Goal: Task Accomplishment & Management: Complete application form

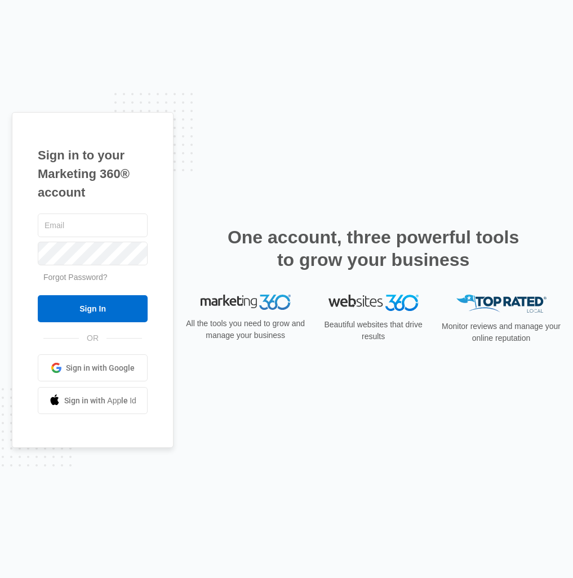
click at [0, 577] on com-1password-button at bounding box center [0, 578] width 0 height 0
type input "[EMAIL_ADDRESS][DOMAIN_NAME]"
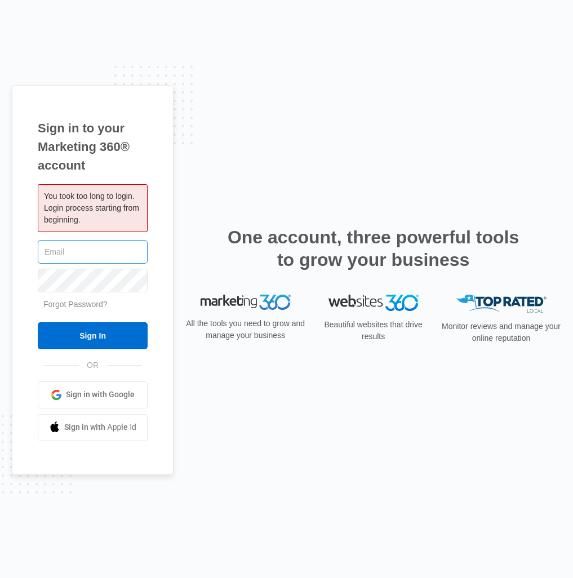
type input "[EMAIL_ADDRESS][DOMAIN_NAME]"
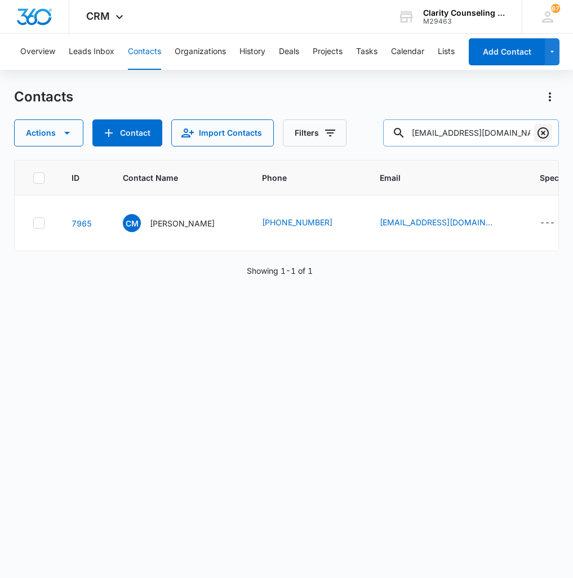
click at [546, 130] on icon "Clear" at bounding box center [542, 132] width 11 height 11
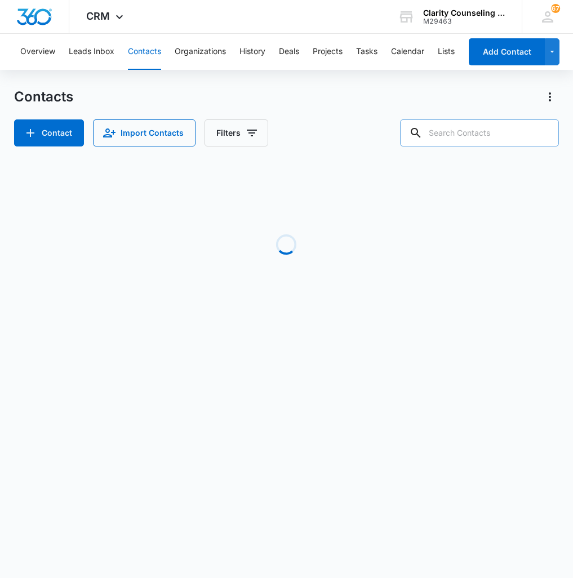
paste input "[EMAIL_ADDRESS][DOMAIN_NAME]"
type input "[EMAIL_ADDRESS][DOMAIN_NAME]"
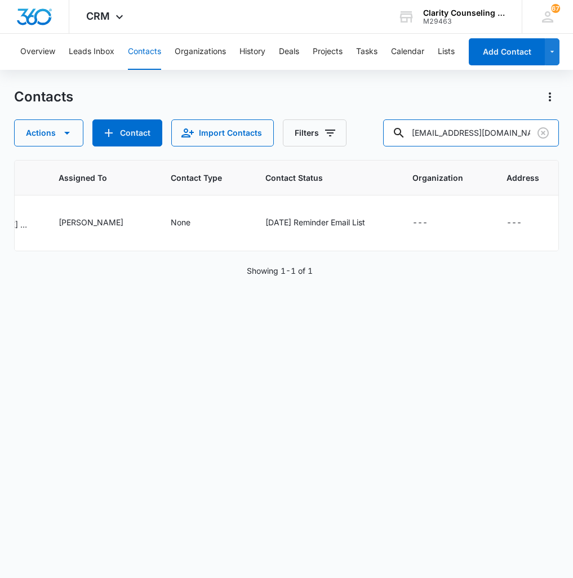
scroll to position [0, 704]
click at [534, 136] on button "Clear" at bounding box center [543, 133] width 18 height 18
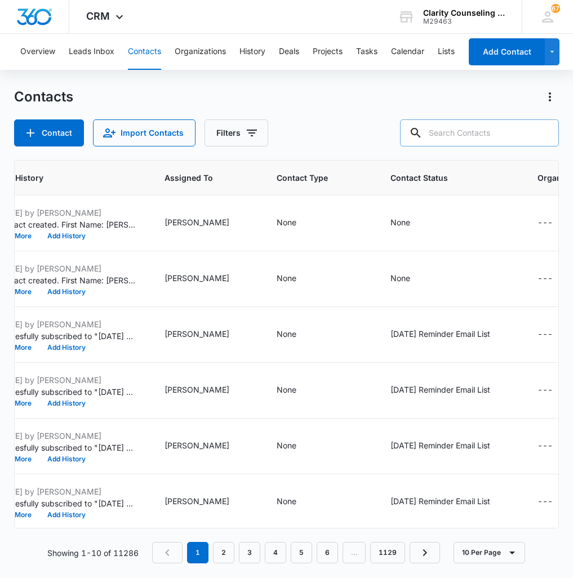
paste input "[EMAIL_ADDRESS][DOMAIN_NAME]"
type input "[EMAIL_ADDRESS][DOMAIN_NAME]"
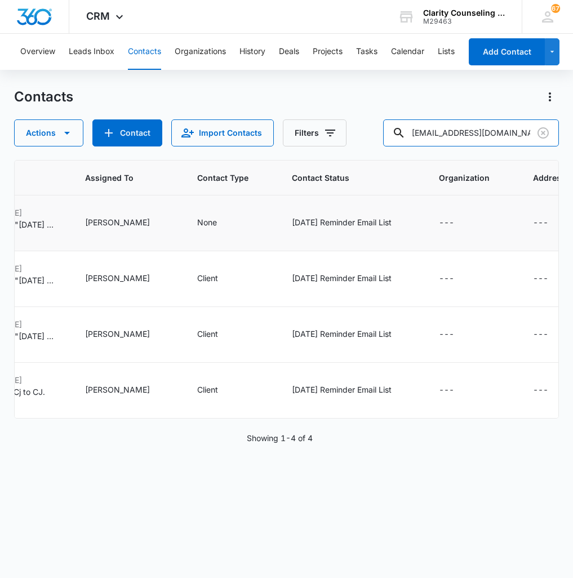
scroll to position [0, 705]
click at [535, 133] on button "Clear" at bounding box center [543, 133] width 18 height 18
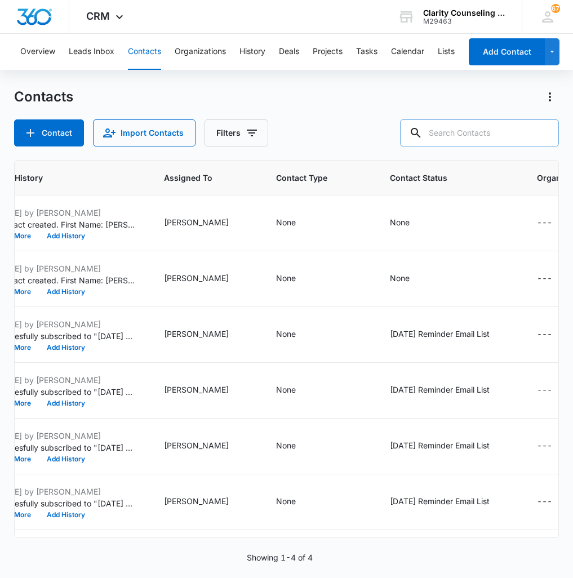
paste input "[EMAIL_ADDRESS][DOMAIN_NAME]"
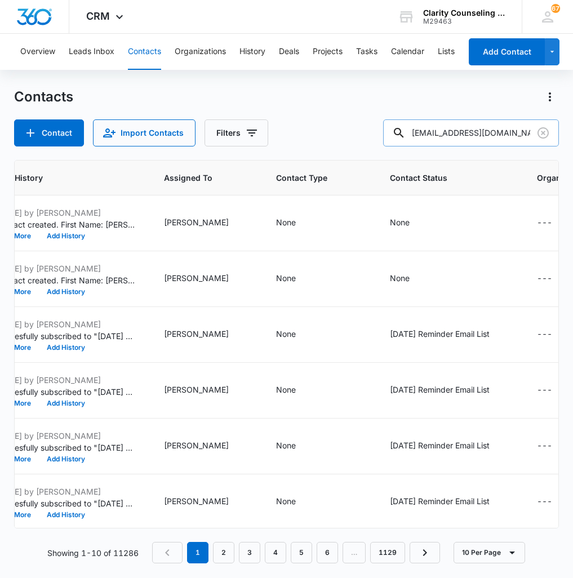
type input "[EMAIL_ADDRESS][DOMAIN_NAME]"
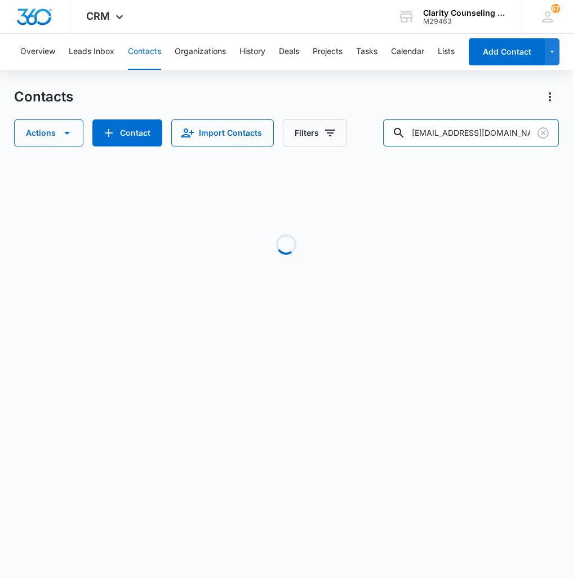
scroll to position [0, 661]
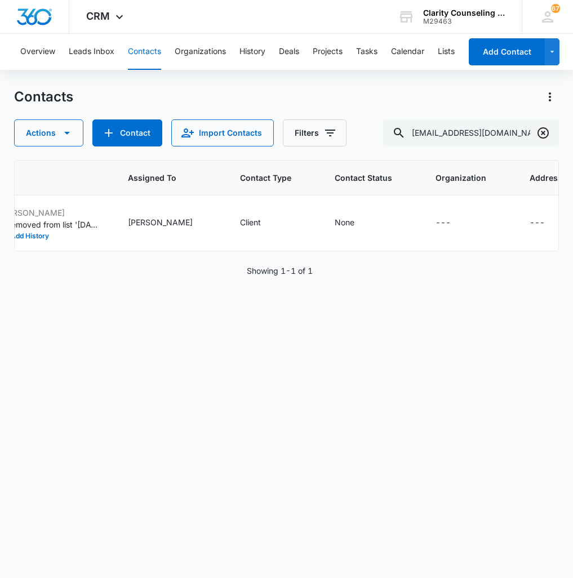
click at [549, 135] on icon "Clear" at bounding box center [543, 133] width 14 height 14
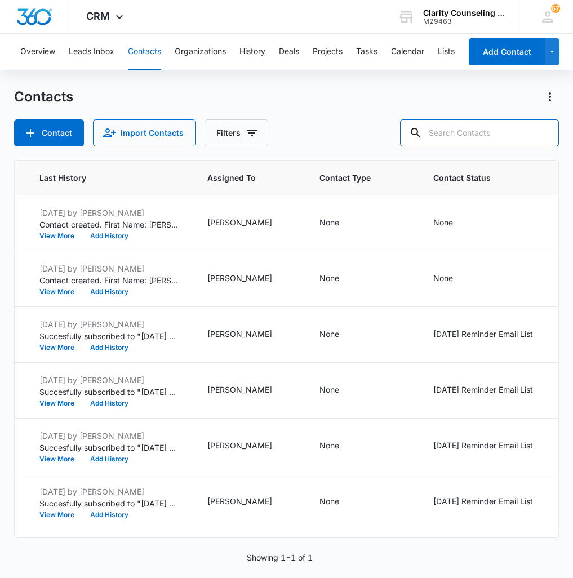
paste input "[EMAIL_ADDRESS][DOMAIN_NAME]"
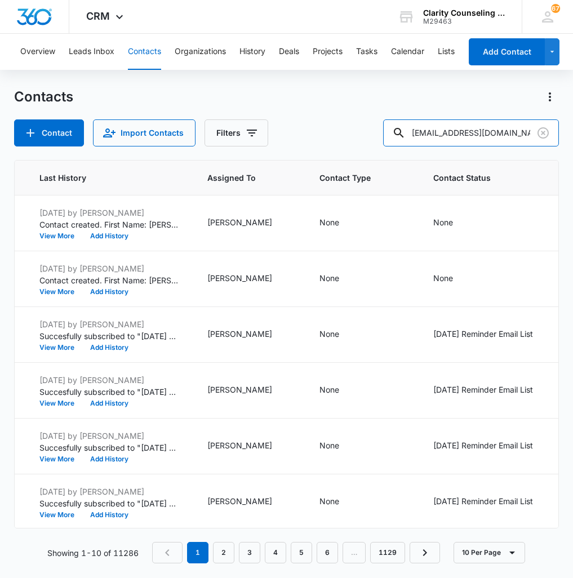
type input "[EMAIL_ADDRESS][DOMAIN_NAME]"
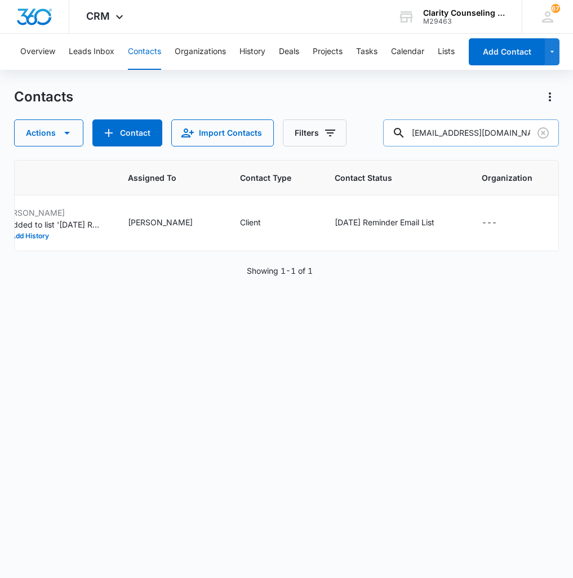
drag, startPoint x: 544, startPoint y: 134, endPoint x: 440, endPoint y: 141, distance: 103.9
click at [544, 134] on icon "Clear" at bounding box center [542, 132] width 11 height 11
paste input "[EMAIL_ADDRESS][DOMAIN_NAME]"
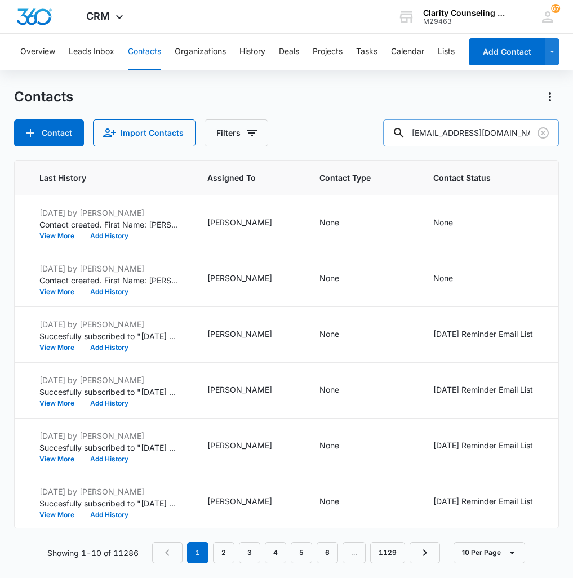
type input "[EMAIL_ADDRESS][DOMAIN_NAME]"
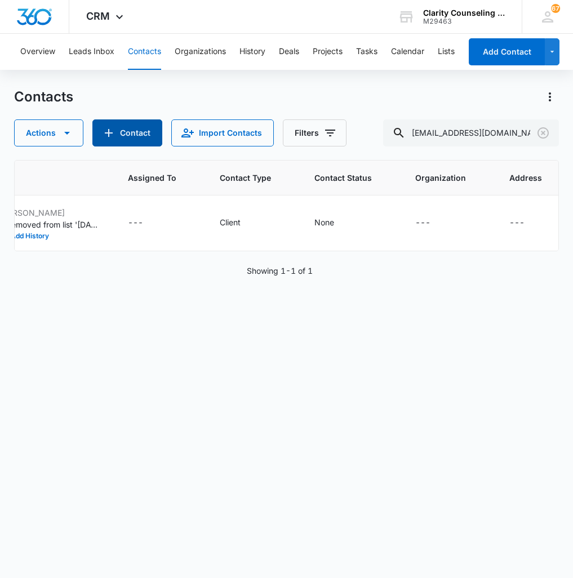
scroll to position [0, 624]
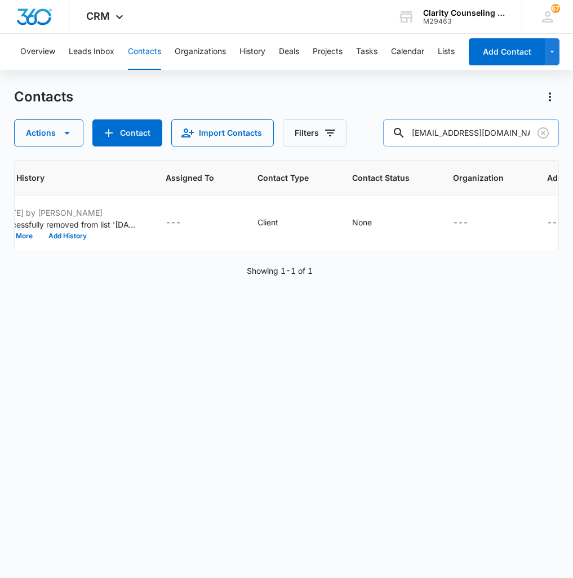
click at [538, 133] on icon "Clear" at bounding box center [542, 132] width 11 height 11
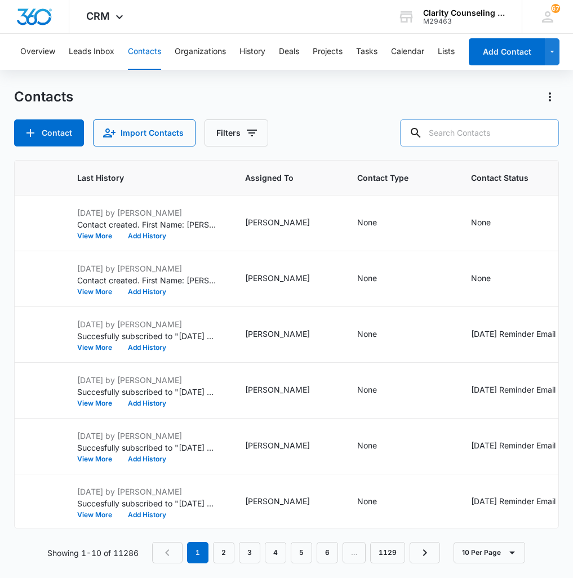
paste input "[EMAIL_ADDRESS][DOMAIN_NAME]"
type input "[EMAIL_ADDRESS][DOMAIN_NAME]"
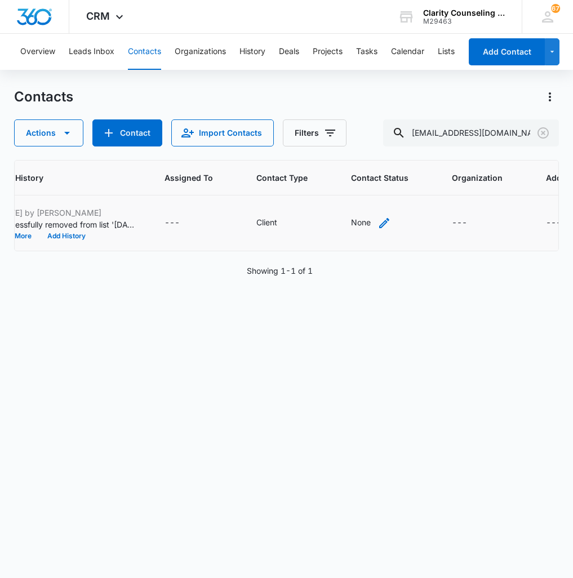
click at [377, 222] on icon "Contact Status - None - Select to Edit Field" at bounding box center [384, 223] width 14 height 14
drag, startPoint x: 354, startPoint y: 154, endPoint x: 353, endPoint y: 160, distance: 6.4
click at [354, 154] on div "Contact Status" at bounding box center [320, 151] width 80 height 25
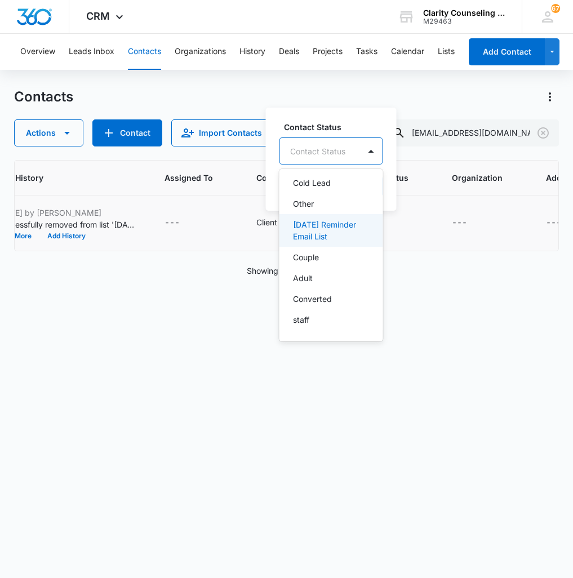
click at [348, 236] on p "[DATE] Reminder Email List" at bounding box center [330, 231] width 74 height 24
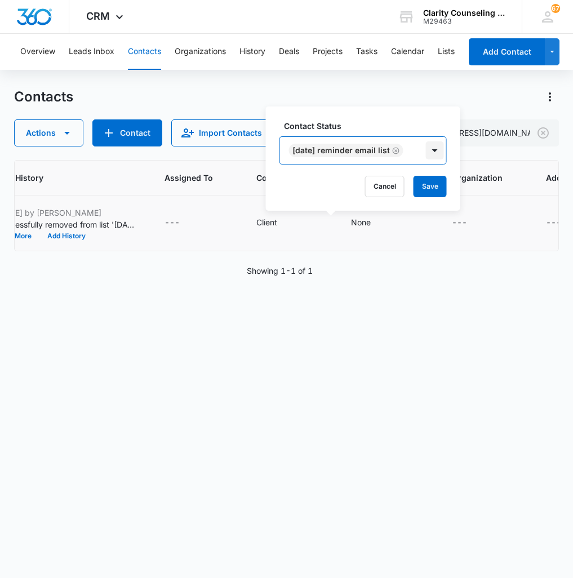
click at [442, 156] on div at bounding box center [435, 150] width 18 height 18
click at [438, 182] on button "Save" at bounding box center [429, 186] width 33 height 21
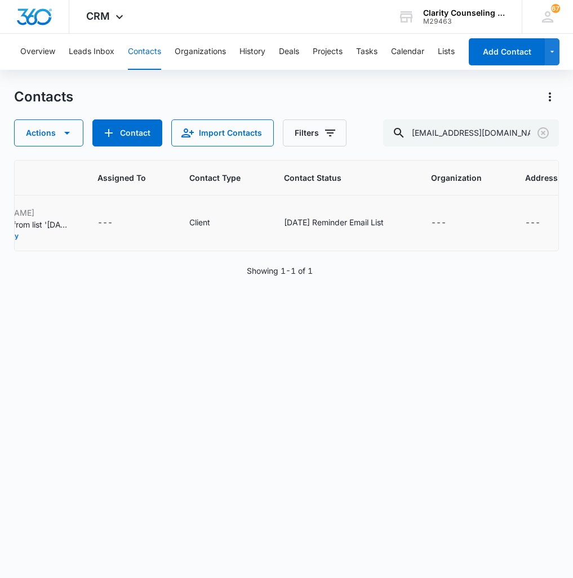
scroll to position [0, 690]
click at [541, 135] on icon "Clear" at bounding box center [543, 133] width 14 height 14
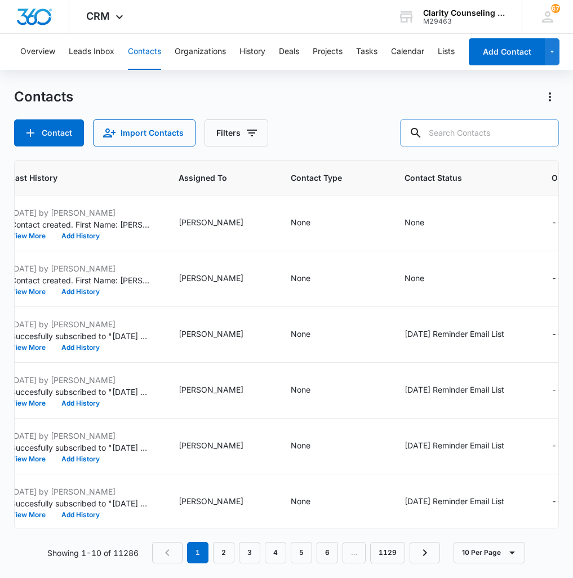
paste input "[EMAIL_ADDRESS][DOMAIN_NAME]"
type input "[EMAIL_ADDRESS][DOMAIN_NAME]"
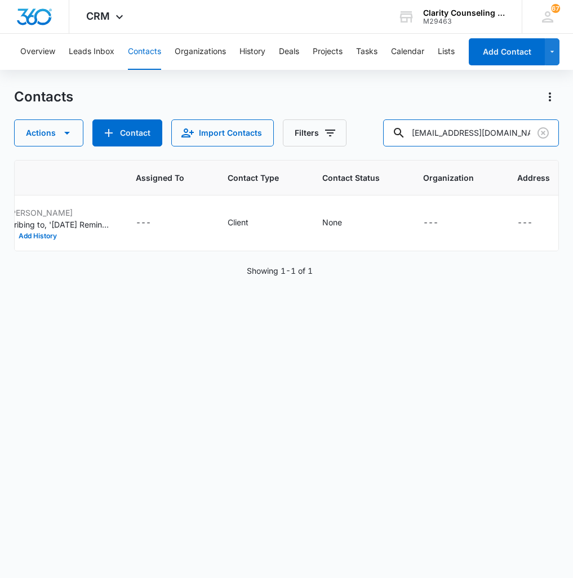
scroll to position [0, 621]
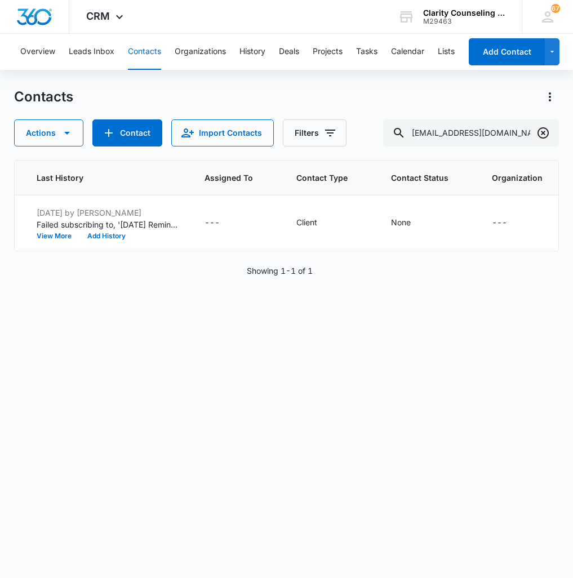
click at [541, 136] on icon "Clear" at bounding box center [543, 133] width 14 height 14
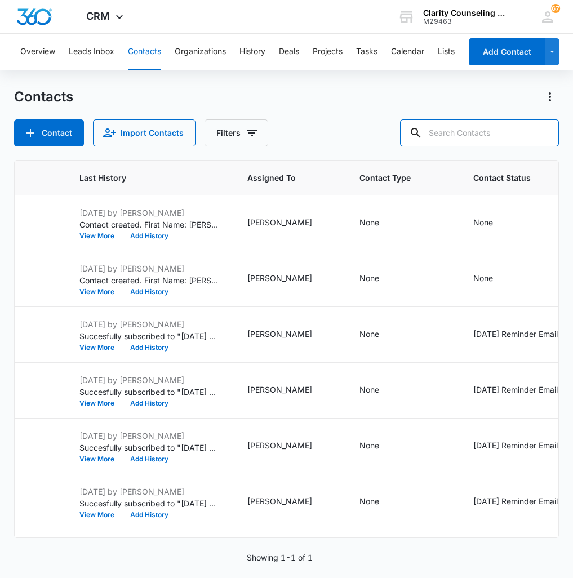
paste input "[EMAIL_ADDRESS][DOMAIN_NAME]"
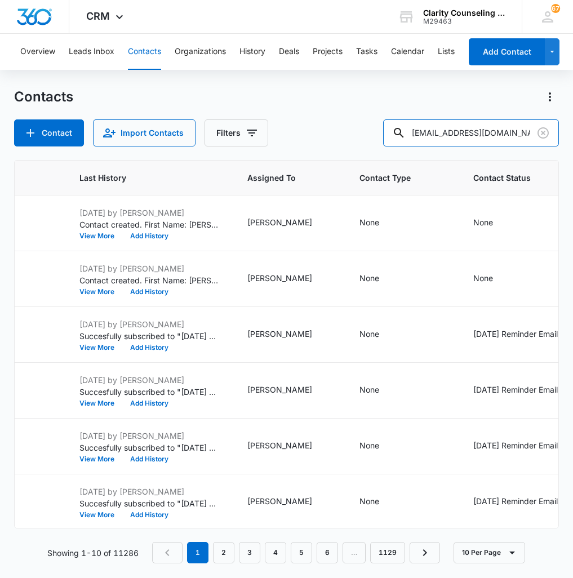
type input "[EMAIL_ADDRESS][DOMAIN_NAME]"
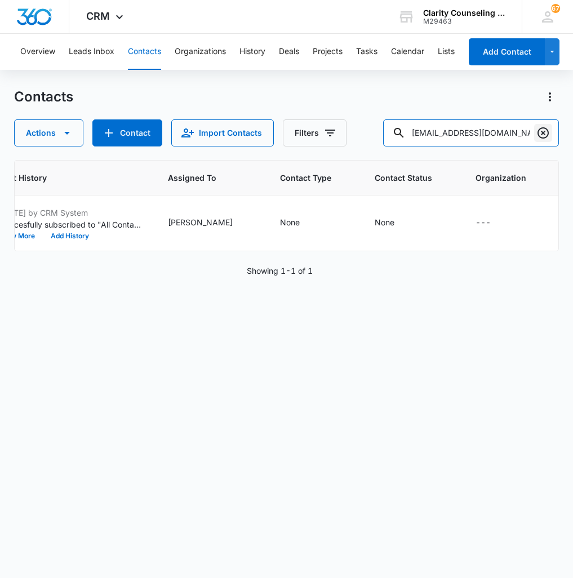
click at [533, 131] on div "[EMAIL_ADDRESS][DOMAIN_NAME]" at bounding box center [471, 132] width 176 height 27
click at [540, 133] on icon "Clear" at bounding box center [543, 133] width 14 height 14
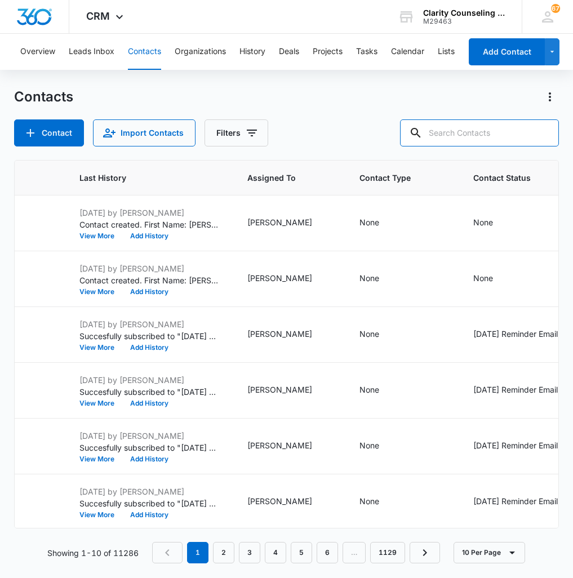
paste input "[EMAIL_ADDRESS][DOMAIN_NAME]"
type input "[EMAIL_ADDRESS][DOMAIN_NAME]"
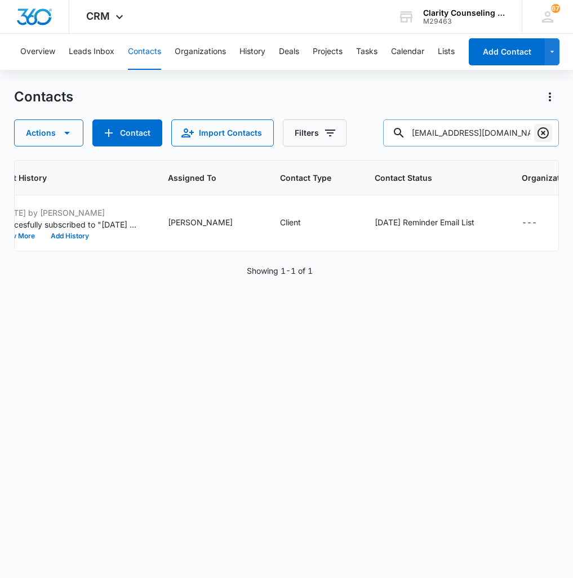
click at [541, 133] on icon "Clear" at bounding box center [543, 133] width 14 height 14
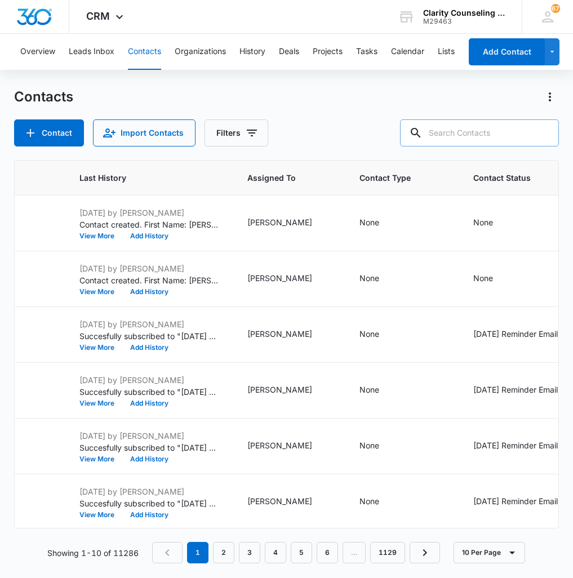
paste input "[EMAIL_ADDRESS][DOMAIN_NAME]"
type input "[EMAIL_ADDRESS][DOMAIN_NAME]"
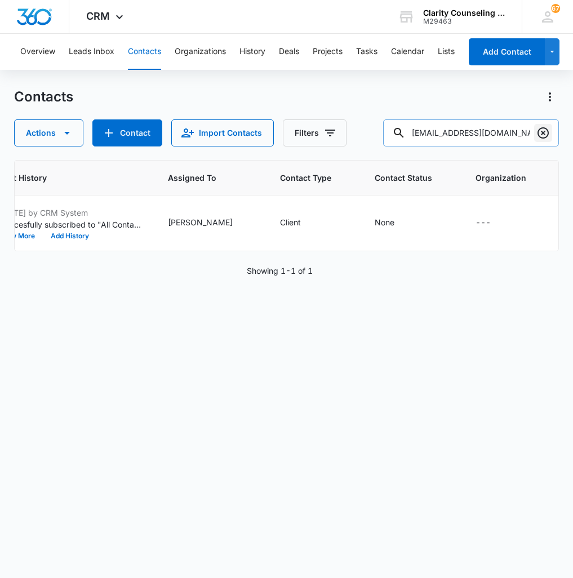
click at [535, 136] on button "Clear" at bounding box center [543, 133] width 18 height 18
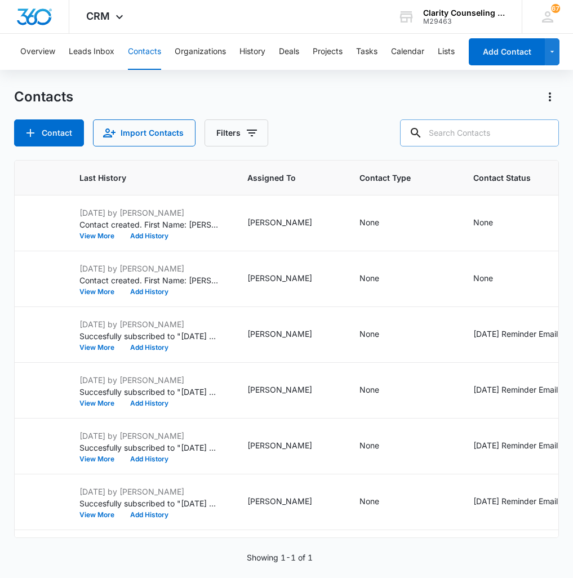
paste input "[EMAIL_ADDRESS][DOMAIN_NAME]"
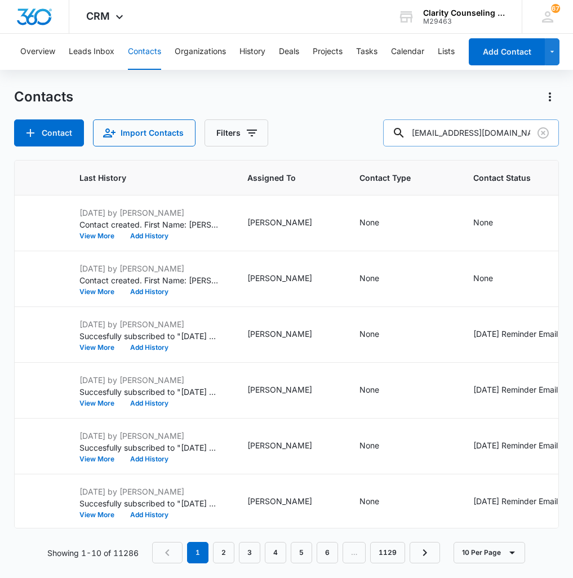
type input "[EMAIL_ADDRESS][DOMAIN_NAME]"
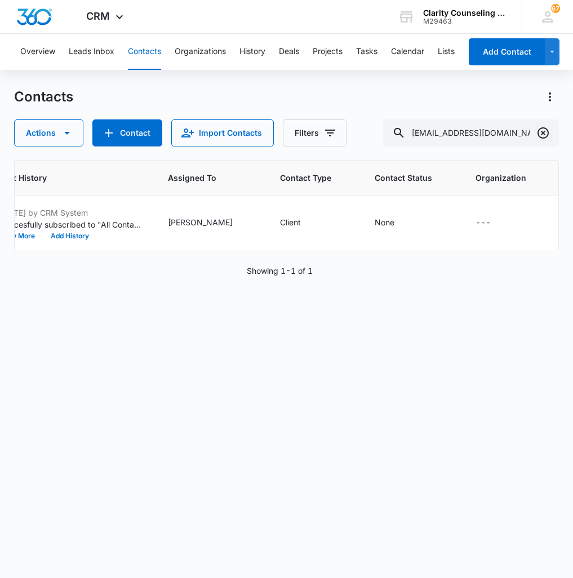
click at [545, 135] on icon "Clear" at bounding box center [543, 133] width 14 height 14
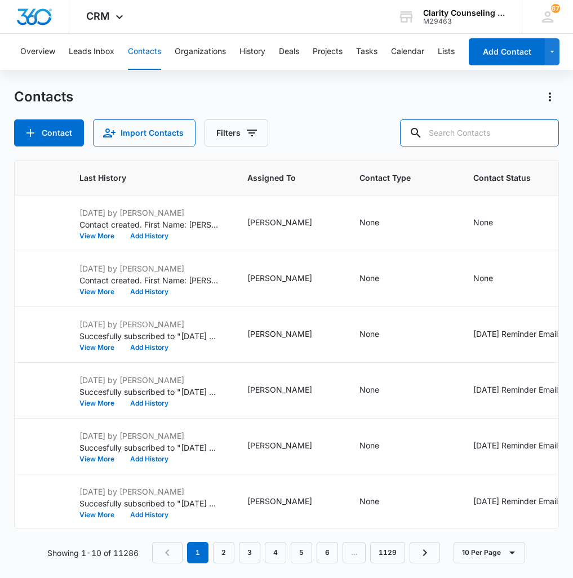
paste input "[EMAIL_ADDRESS][DOMAIN_NAME]"
type input "[EMAIL_ADDRESS][DOMAIN_NAME]"
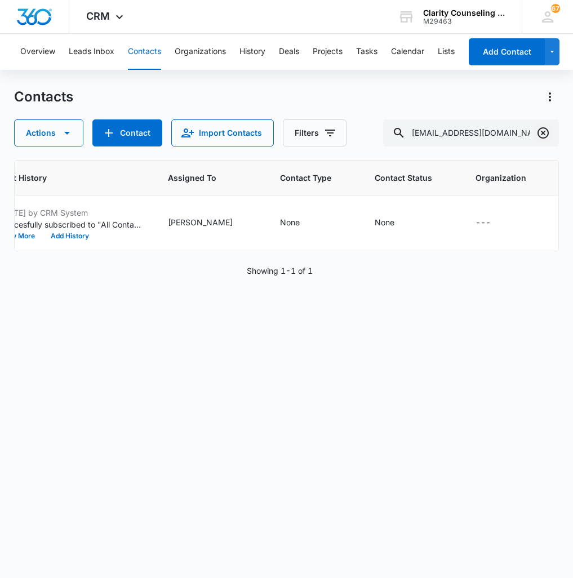
click at [544, 135] on icon "Clear" at bounding box center [543, 133] width 14 height 14
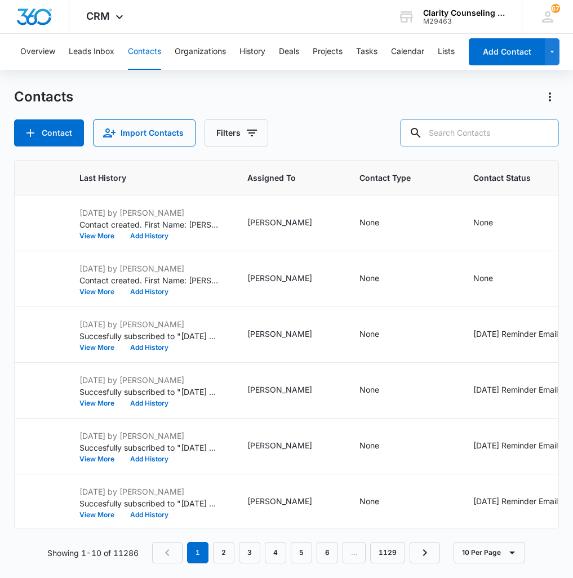
paste input "[EMAIL_ADDRESS][DOMAIN_NAME]"
type input "[EMAIL_ADDRESS][DOMAIN_NAME]"
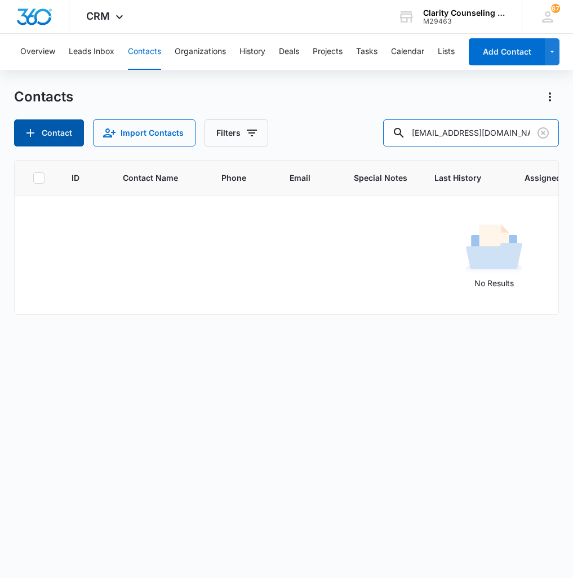
scroll to position [0, 0]
click at [41, 139] on button "Contact" at bounding box center [49, 132] width 70 height 27
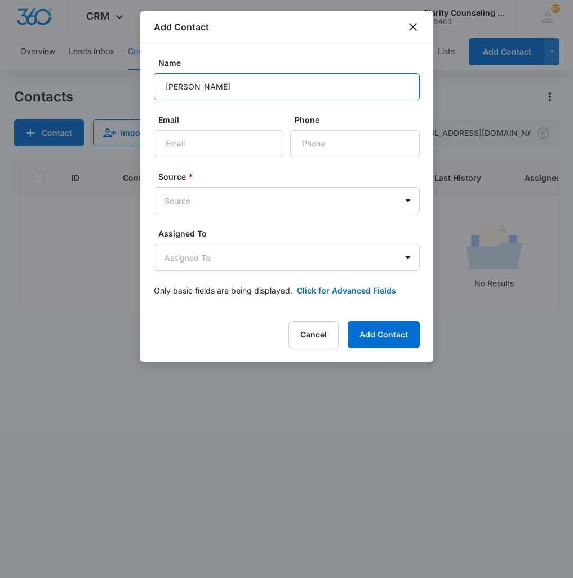
type input "[PERSON_NAME]"
paste input "[EMAIL_ADDRESS][DOMAIN_NAME]"
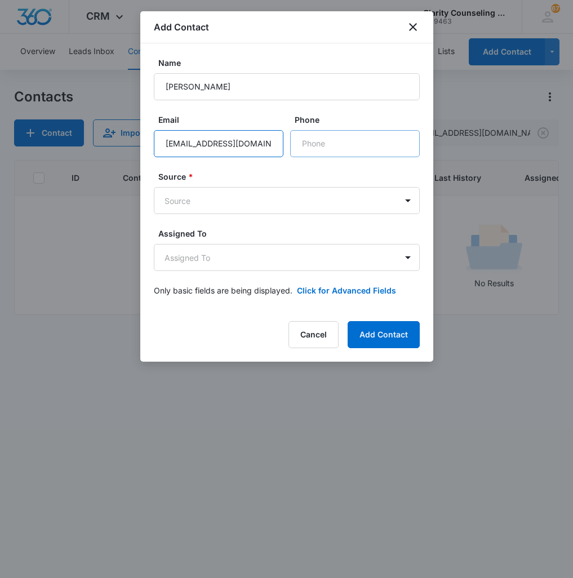
type input "[EMAIL_ADDRESS][DOMAIN_NAME]"
paste input "[PHONE_NUMBER]"
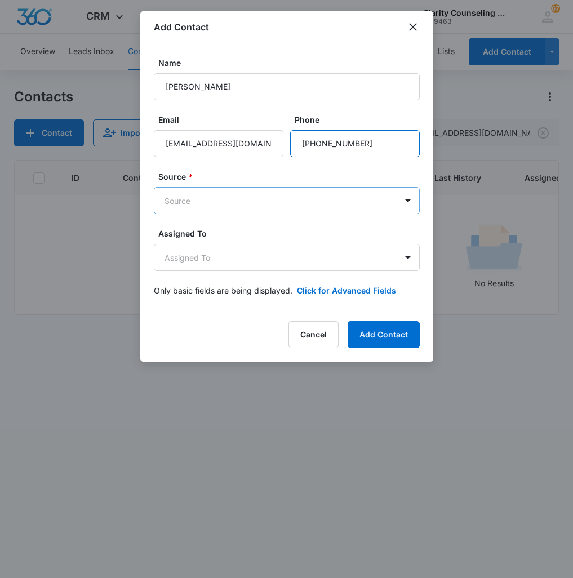
type input "[PHONE_NUMBER]"
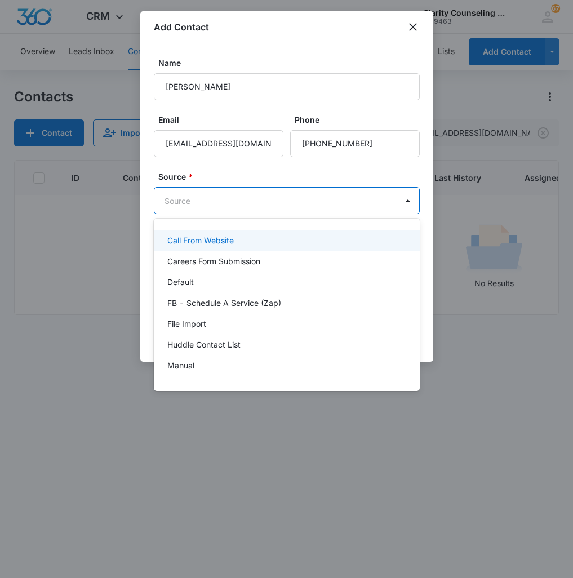
click at [279, 206] on body "CRM Apps Reputation Websites Forms CRM Email Social Content Ads Intelligence Fi…" at bounding box center [286, 289] width 573 height 578
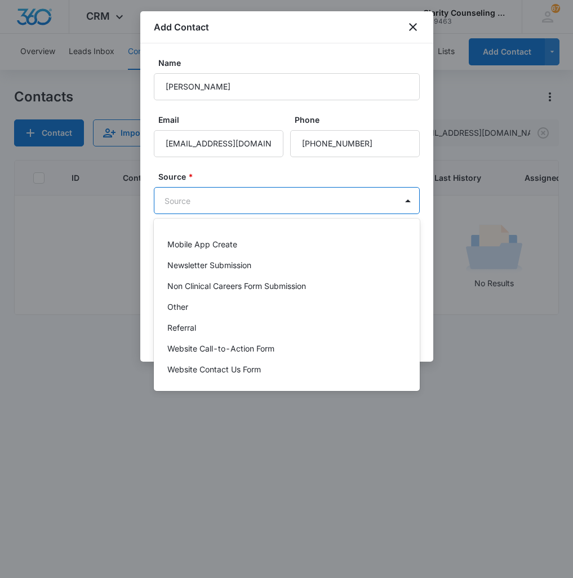
scroll to position [142, 0]
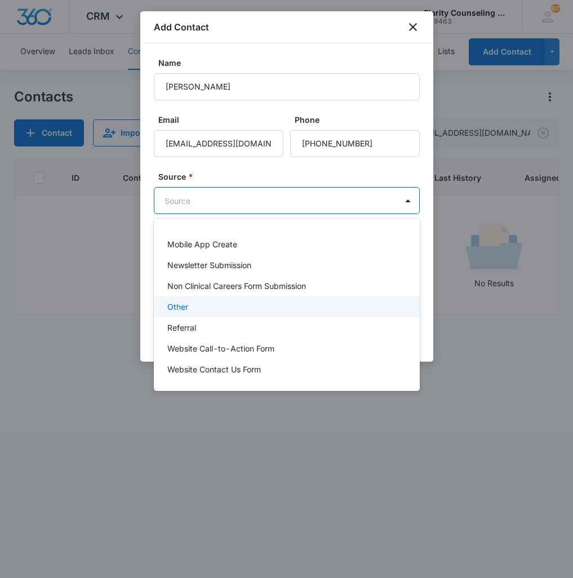
click at [227, 300] on div "Other" at bounding box center [287, 306] width 266 height 21
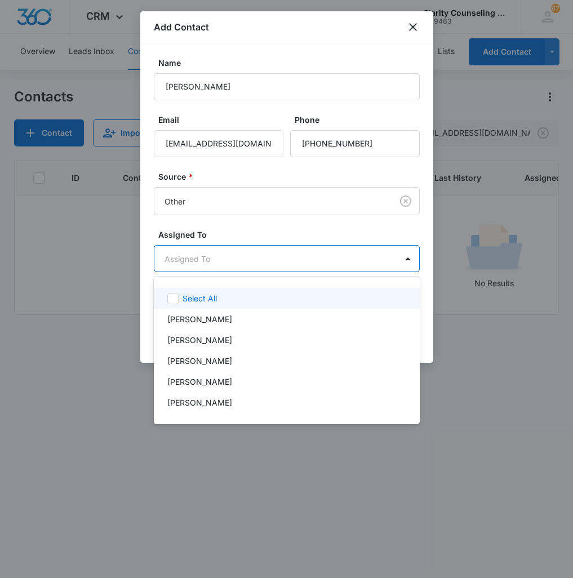
click at [232, 266] on body "CRM Apps Reputation Websites Forms CRM Email Social Content Ads Intelligence Fi…" at bounding box center [286, 289] width 573 height 578
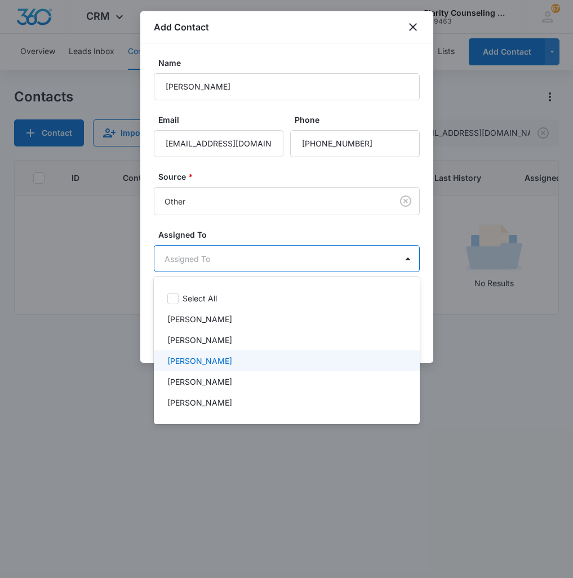
click at [229, 366] on div "[PERSON_NAME]" at bounding box center [285, 361] width 237 height 12
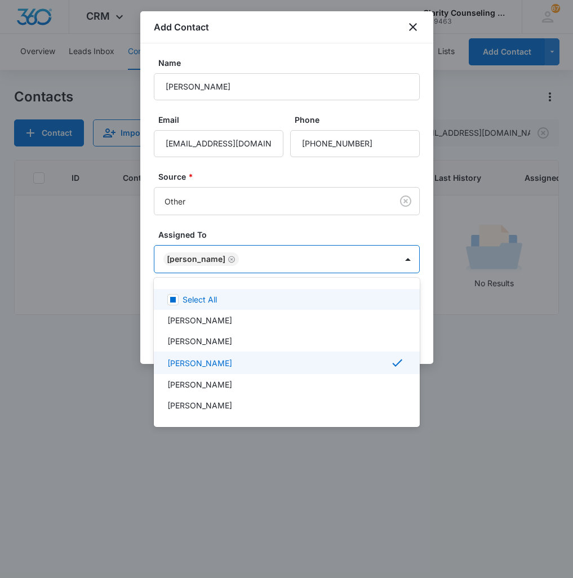
click at [292, 258] on div at bounding box center [286, 289] width 573 height 578
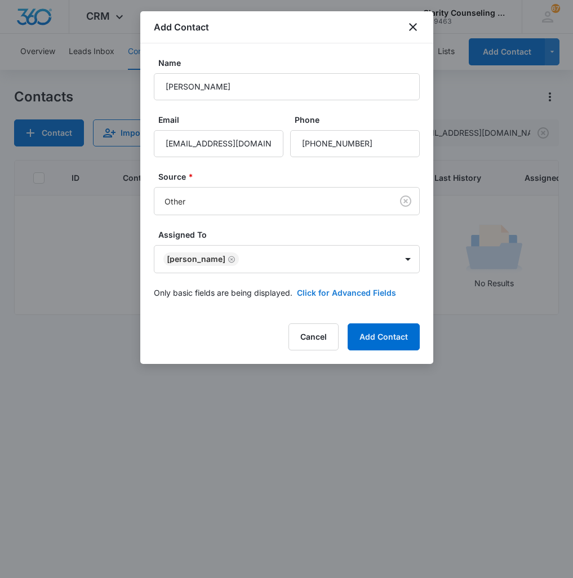
click at [326, 288] on button "Click for Advanced Fields" at bounding box center [346, 293] width 99 height 12
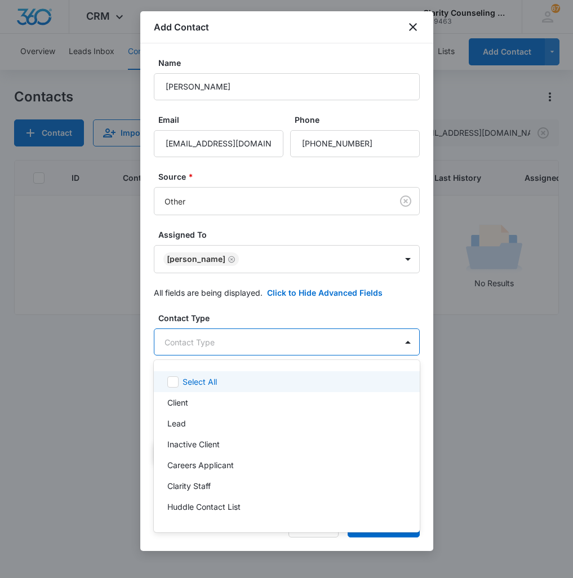
click at [257, 341] on body "CRM Apps Reputation Websites Forms CRM Email Social Content Ads Intelligence Fi…" at bounding box center [286, 289] width 573 height 578
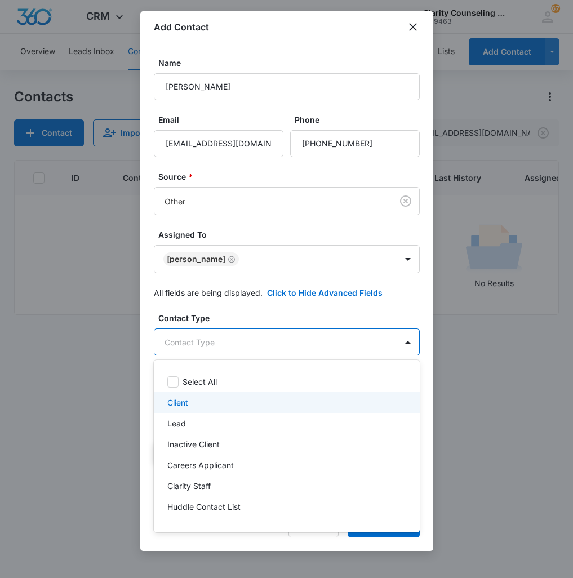
click at [210, 400] on div "Client" at bounding box center [285, 403] width 237 height 12
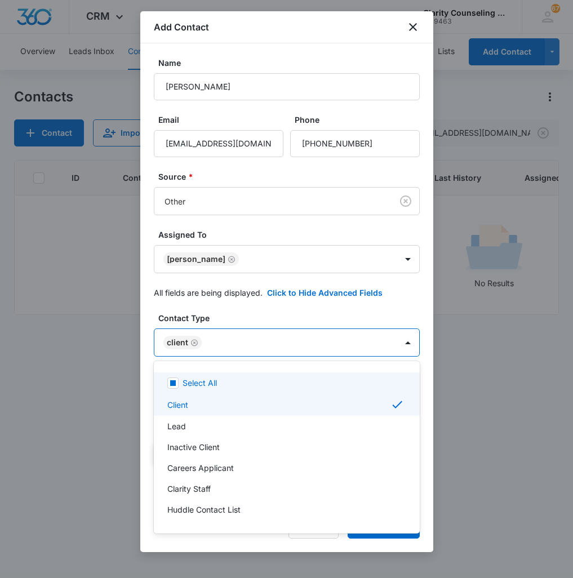
click at [257, 332] on div at bounding box center [286, 289] width 573 height 578
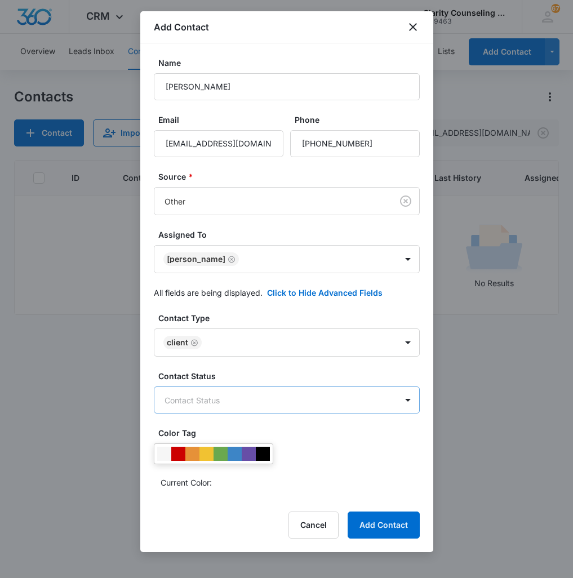
click at [260, 395] on body "CRM Apps Reputation Websites Forms CRM Email Social Content Ads Intelligence Fi…" at bounding box center [286, 289] width 573 height 578
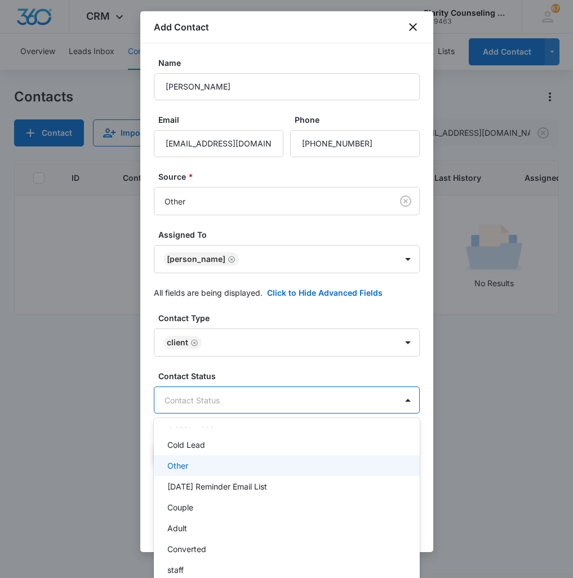
scroll to position [162, 0]
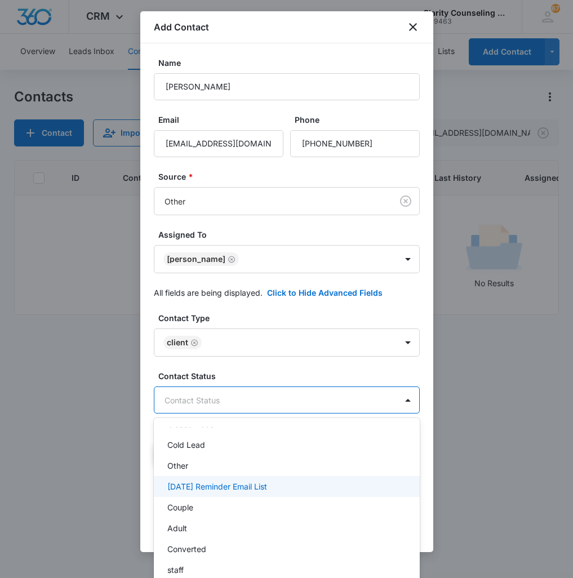
click at [244, 487] on p "[DATE] Reminder Email List" at bounding box center [217, 486] width 100 height 12
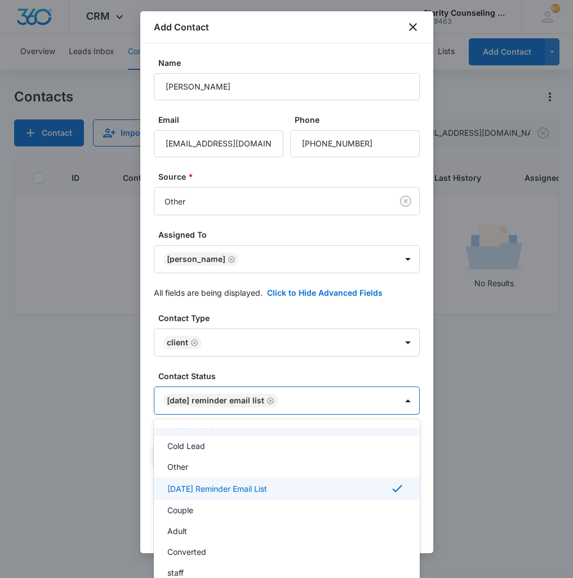
click at [340, 404] on div at bounding box center [286, 289] width 573 height 578
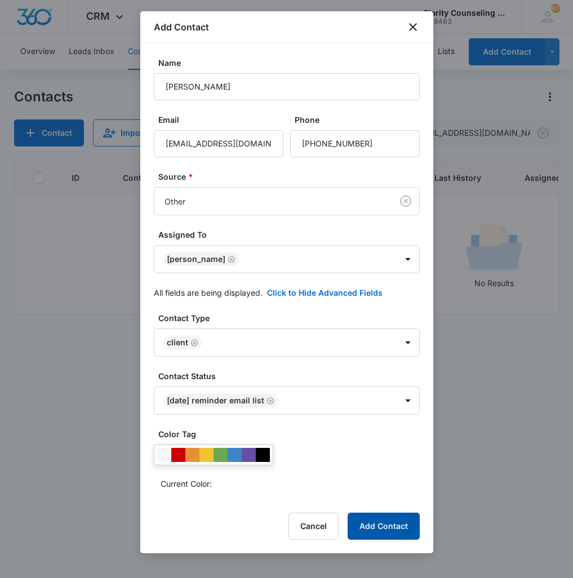
click at [389, 520] on button "Add Contact" at bounding box center [384, 526] width 72 height 27
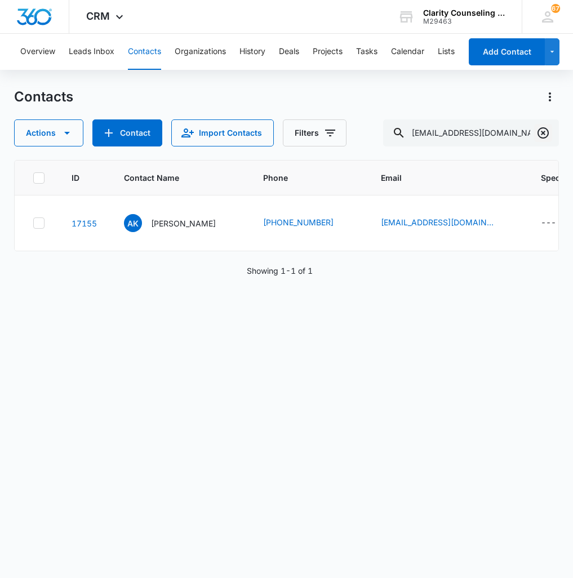
click at [545, 133] on icon "Clear" at bounding box center [543, 133] width 14 height 14
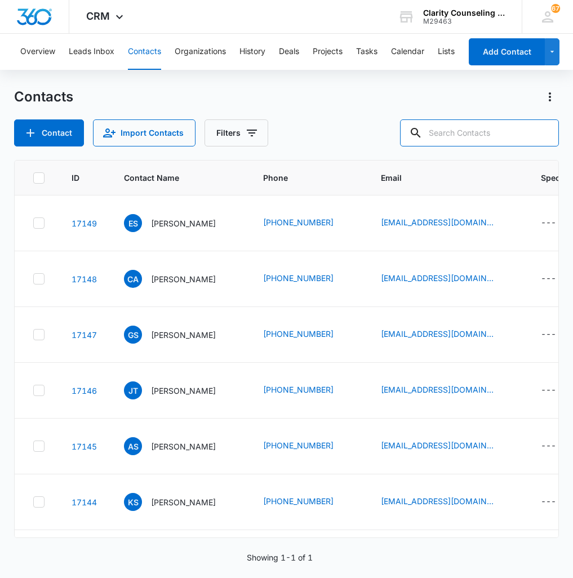
paste input "[EMAIL_ADDRESS][DOMAIN_NAME]"
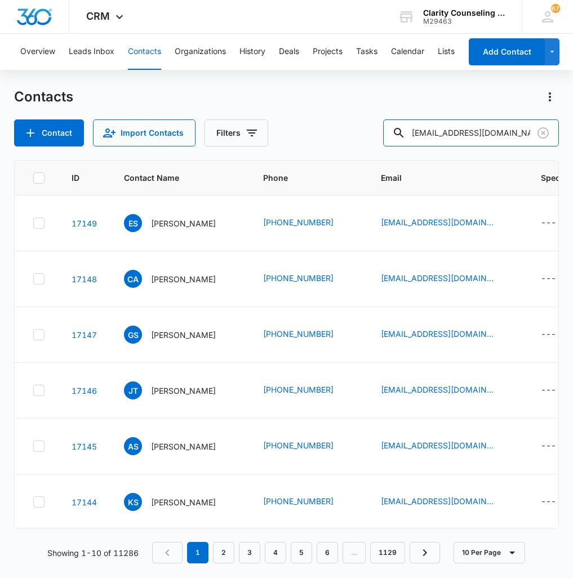
type input "[EMAIL_ADDRESS][DOMAIN_NAME]"
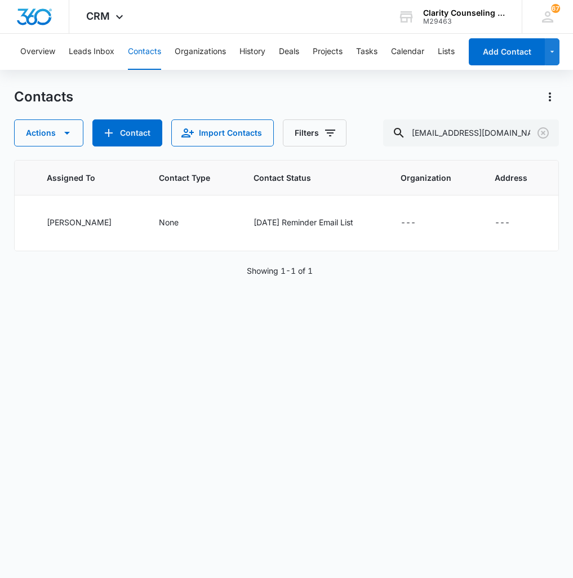
scroll to position [0, 741]
click at [546, 133] on icon "Clear" at bounding box center [543, 133] width 14 height 14
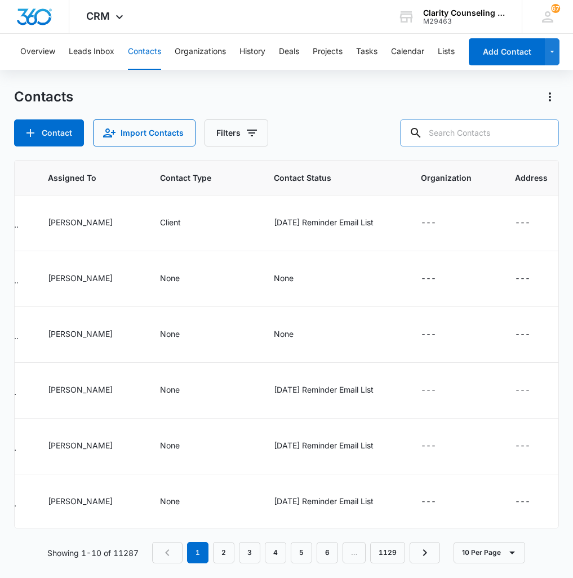
paste input "[EMAIL_ADDRESS][DOMAIN_NAME]"
type input "[EMAIL_ADDRESS][DOMAIN_NAME]"
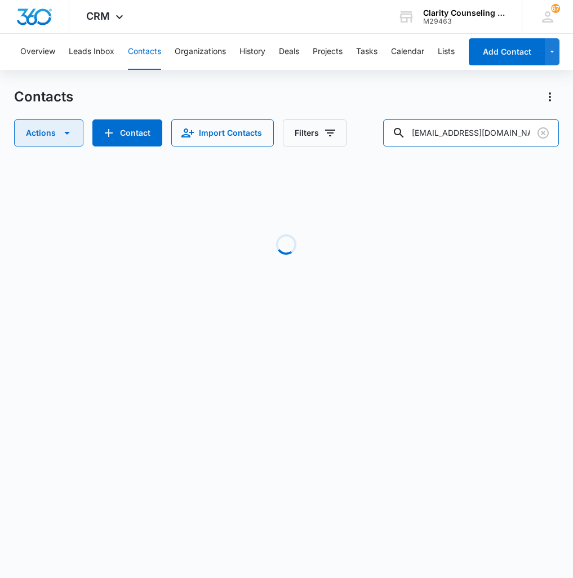
scroll to position [0, 709]
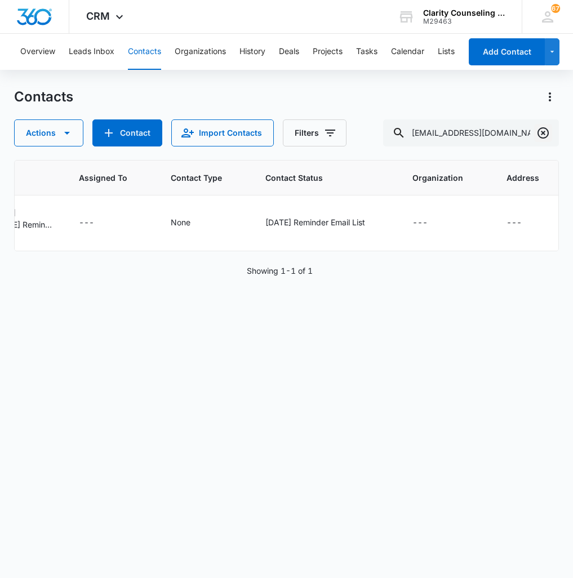
click at [538, 139] on icon "Clear" at bounding box center [543, 133] width 14 height 14
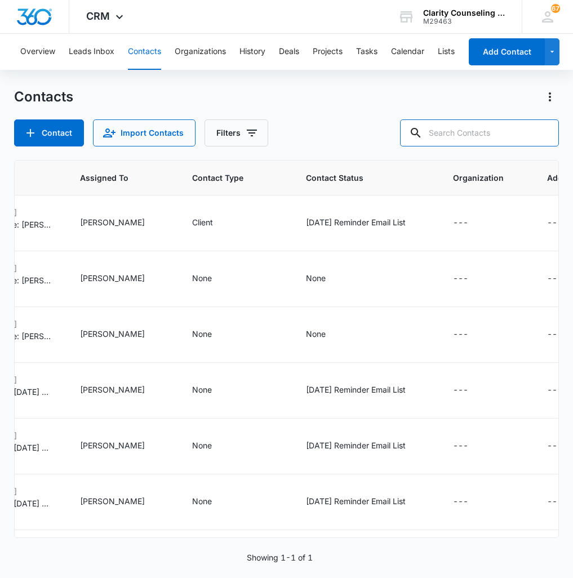
paste input "[EMAIL_ADDRESS][DOMAIN_NAME]"
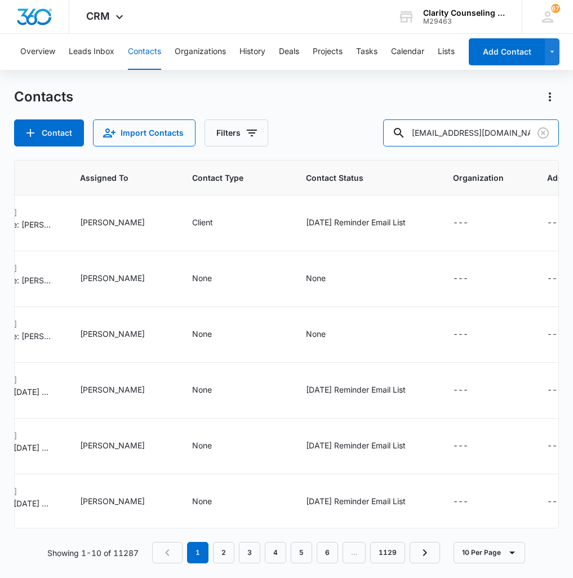
type input "[EMAIL_ADDRESS][DOMAIN_NAME]"
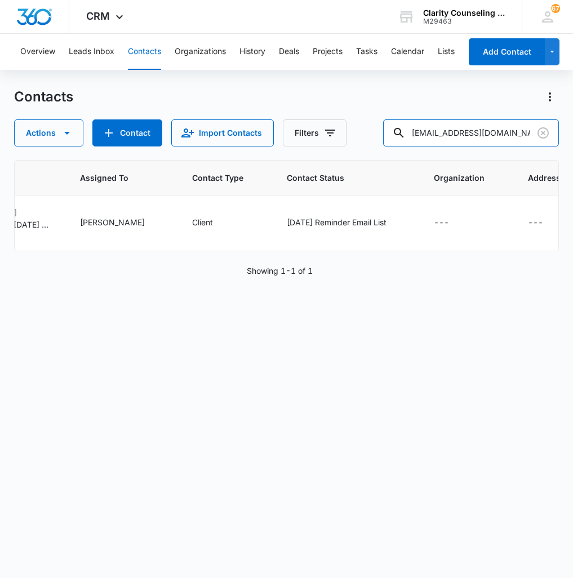
scroll to position [0, 687]
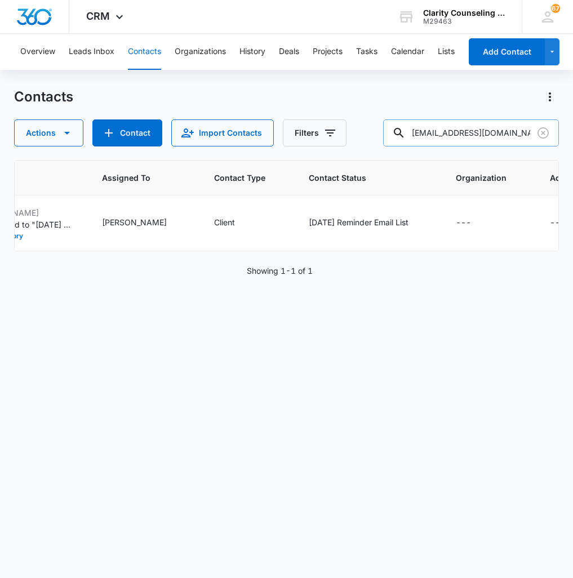
drag, startPoint x: 538, startPoint y: 137, endPoint x: 514, endPoint y: 138, distance: 24.2
click at [538, 137] on icon "Clear" at bounding box center [543, 133] width 14 height 14
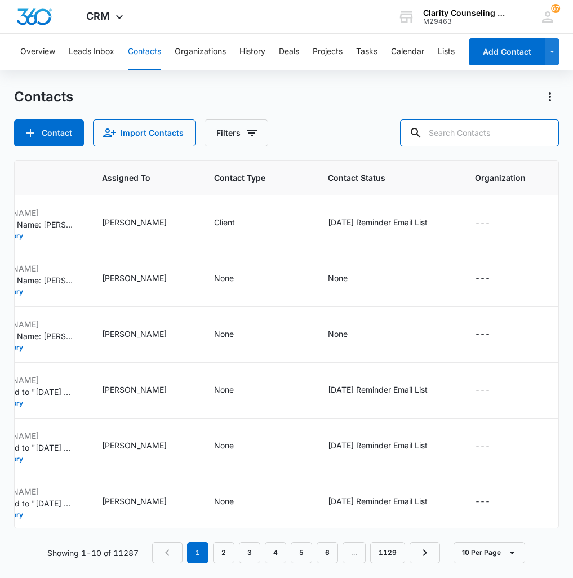
paste input "[PERSON_NAME][EMAIL_ADDRESS][PERSON_NAME][DOMAIN_NAME]"
type input "[PERSON_NAME][EMAIL_ADDRESS][PERSON_NAME][DOMAIN_NAME]"
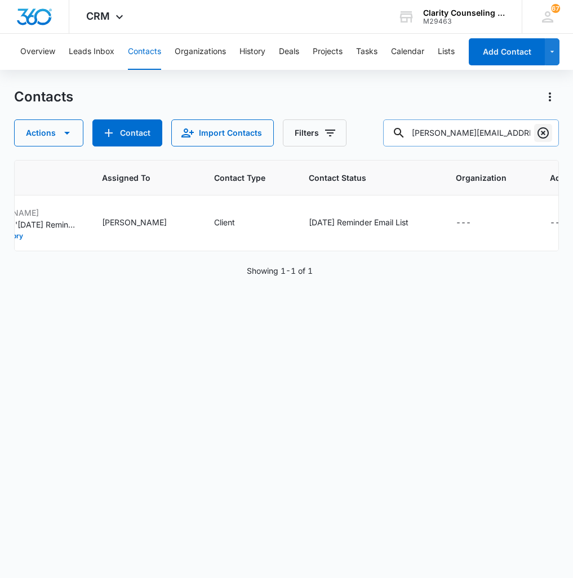
click at [548, 139] on icon "Clear" at bounding box center [543, 133] width 14 height 14
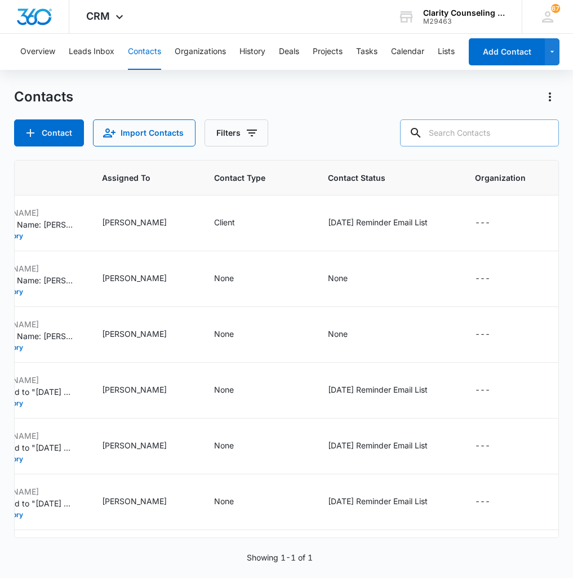
paste input "[EMAIL_ADDRESS][DOMAIN_NAME]"
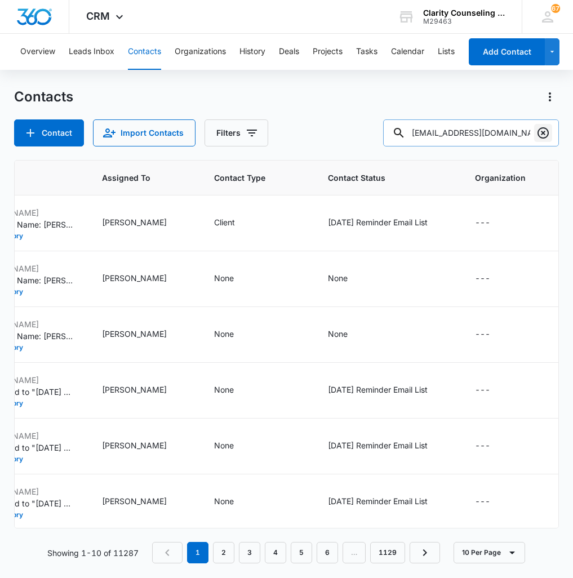
type input "[EMAIL_ADDRESS][DOMAIN_NAME]"
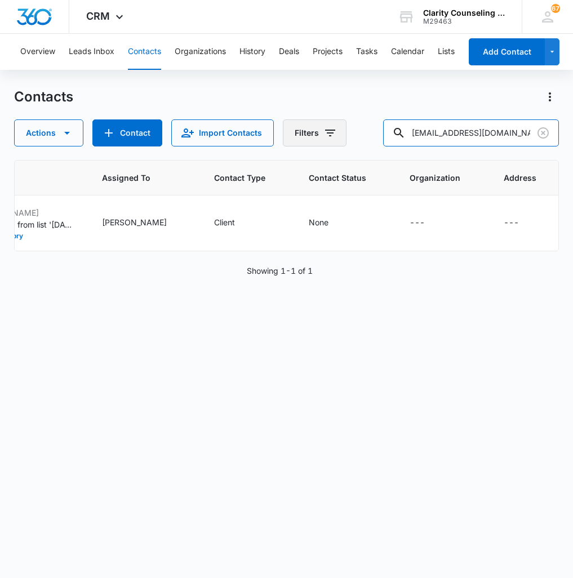
scroll to position [0, 648]
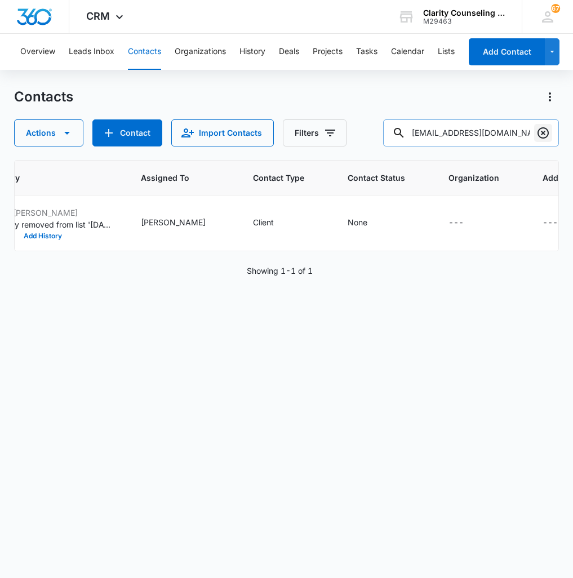
click at [544, 139] on icon "Clear" at bounding box center [543, 133] width 14 height 14
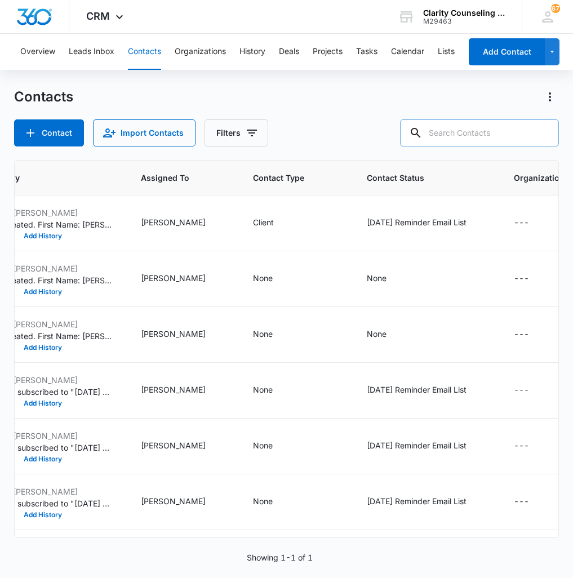
paste input "[EMAIL_ADDRESS][DOMAIN_NAME]"
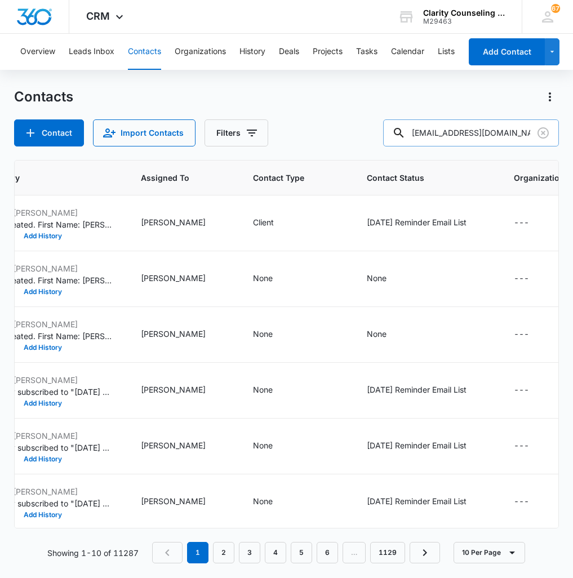
type input "[EMAIL_ADDRESS][DOMAIN_NAME]"
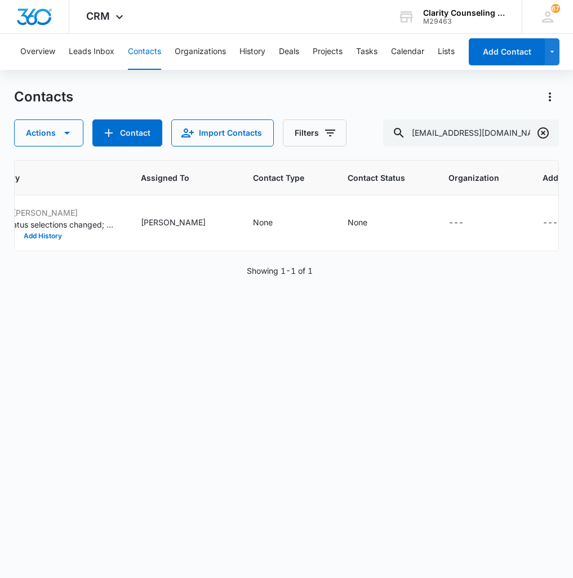
click at [544, 132] on icon "Clear" at bounding box center [542, 132] width 11 height 11
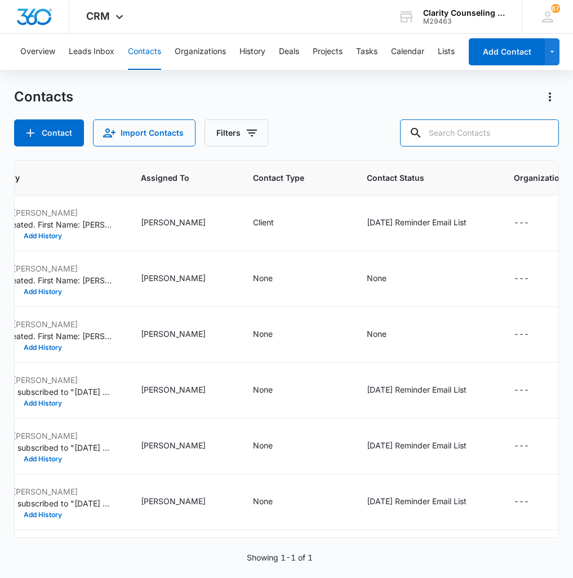
paste input "[EMAIL_ADDRESS][DOMAIN_NAME]"
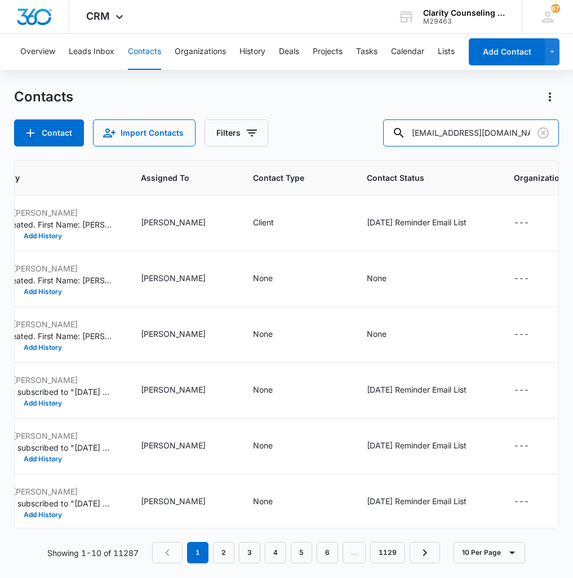
type input "[EMAIL_ADDRESS][DOMAIN_NAME]"
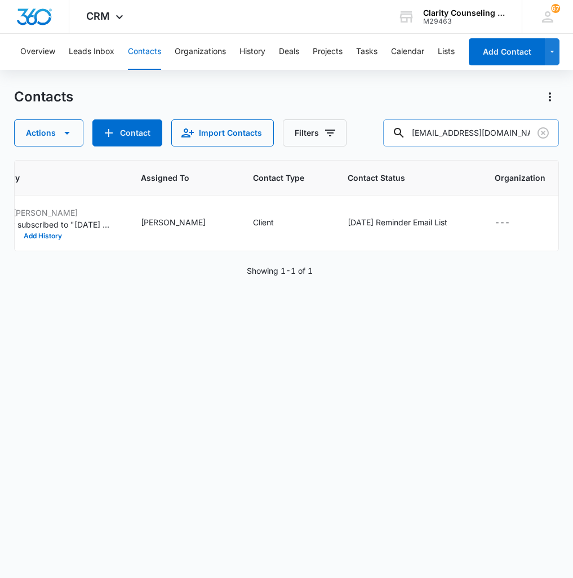
click at [553, 132] on input "[EMAIL_ADDRESS][DOMAIN_NAME]" at bounding box center [471, 132] width 176 height 27
click at [534, 138] on button "Clear" at bounding box center [543, 133] width 18 height 18
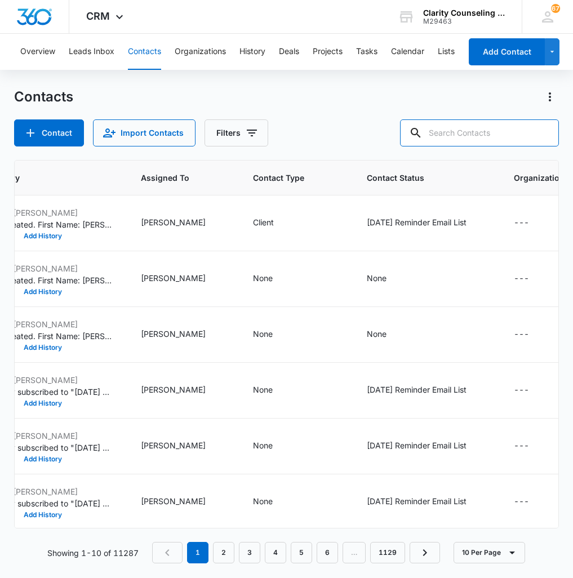
paste input "[EMAIL_ADDRESS][PERSON_NAME][DOMAIN_NAME]"
type input "[EMAIL_ADDRESS][PERSON_NAME][DOMAIN_NAME]"
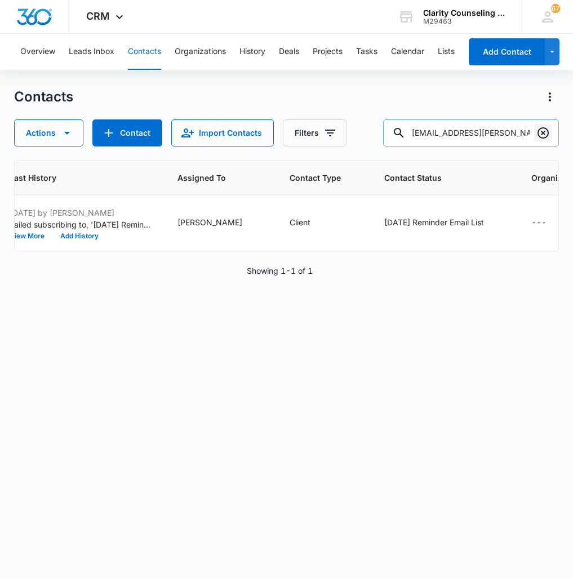
click at [542, 131] on icon "Clear" at bounding box center [543, 133] width 14 height 14
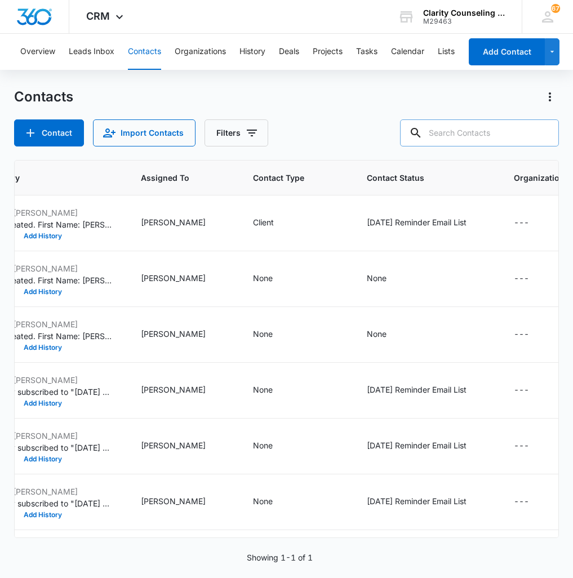
paste input "[EMAIL_ADDRESS][PERSON_NAME][DOMAIN_NAME]"
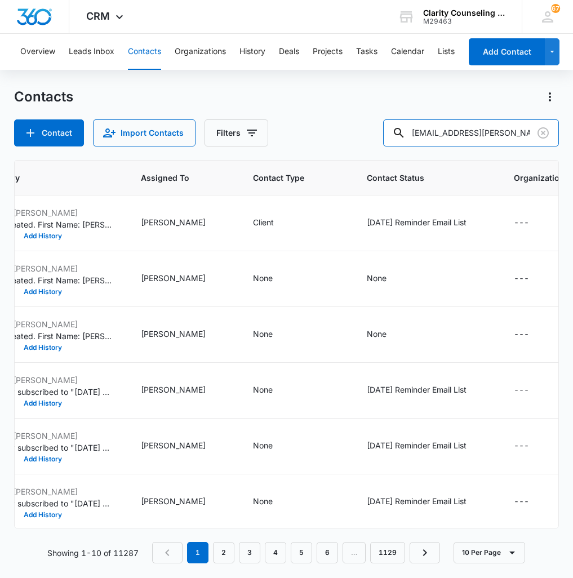
scroll to position [0, 649]
click at [523, 131] on input "[EMAIL_ADDRESS][PERSON_NAME][DOMAIN_NAME]" at bounding box center [471, 132] width 176 height 27
paste input "elijahfoster355"
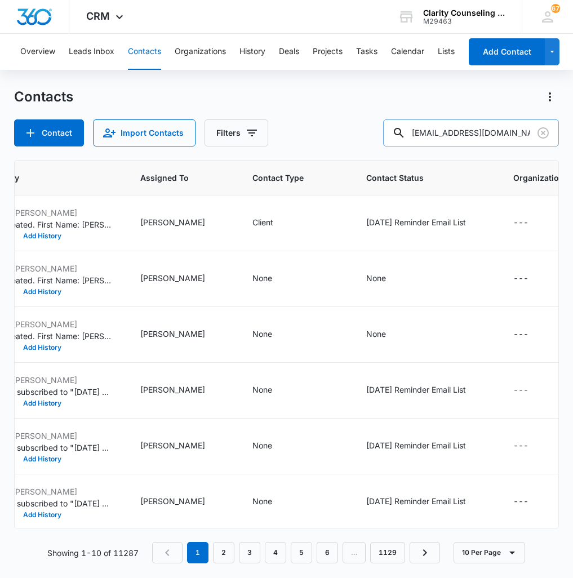
type input "[EMAIL_ADDRESS][DOMAIN_NAME]"
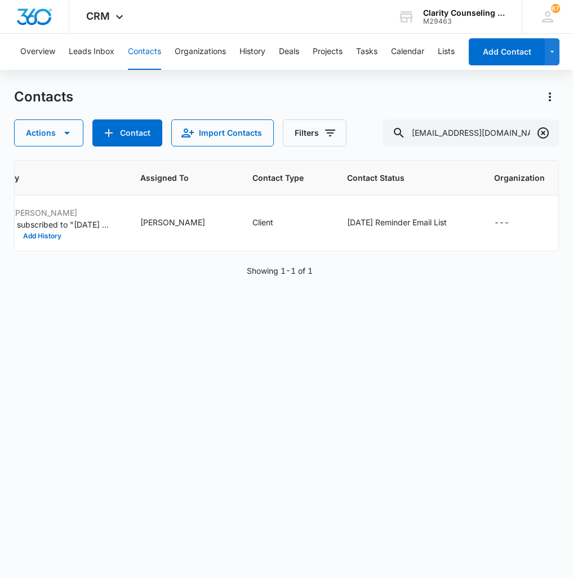
click at [542, 132] on icon "Clear" at bounding box center [542, 132] width 11 height 11
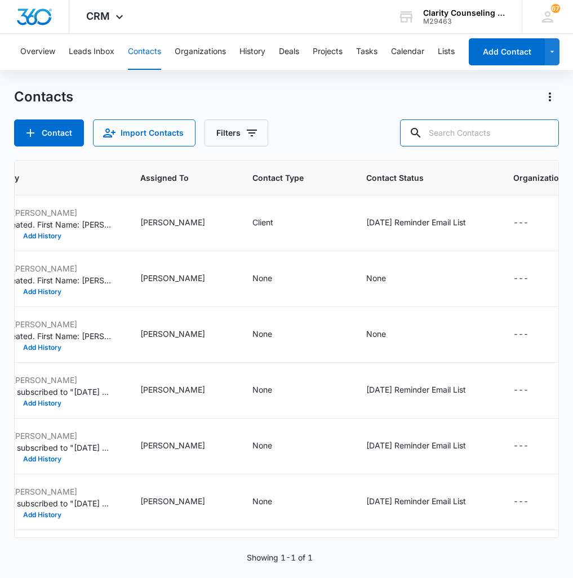
paste input "[EMAIL_ADDRESS][DOMAIN_NAME]"
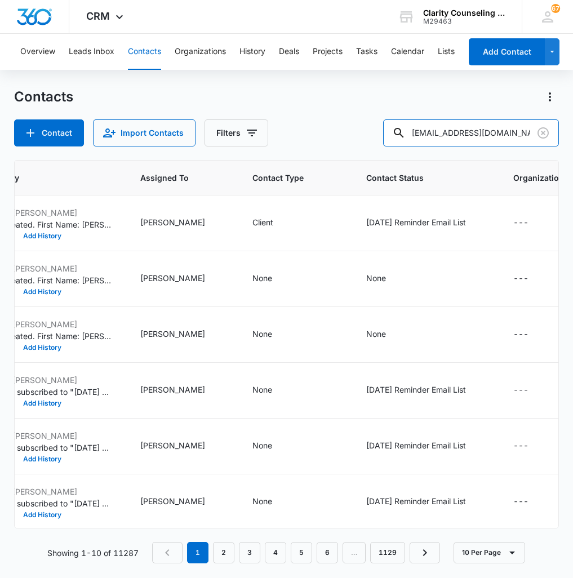
type input "[EMAIL_ADDRESS][DOMAIN_NAME]"
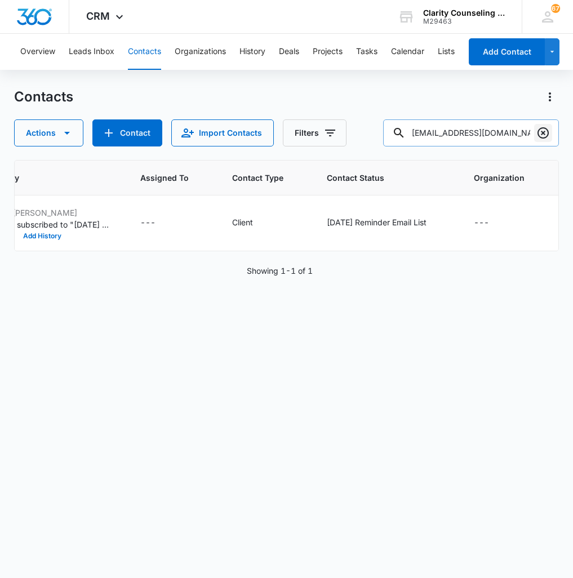
click at [546, 138] on icon "Clear" at bounding box center [543, 133] width 14 height 14
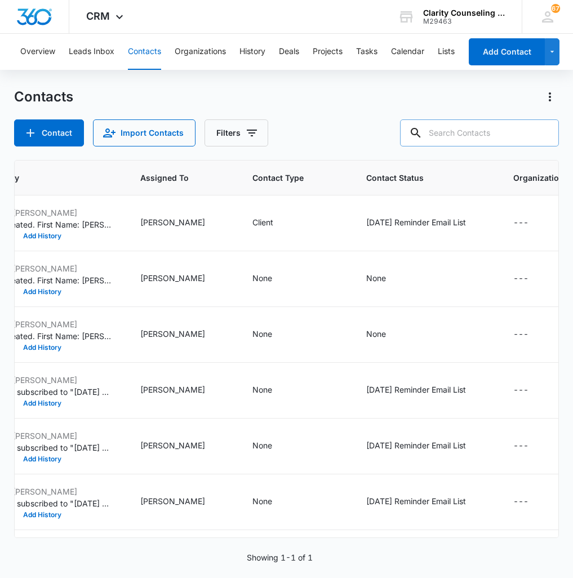
paste input "[EMAIL_ADDRESS][DOMAIN_NAME]"
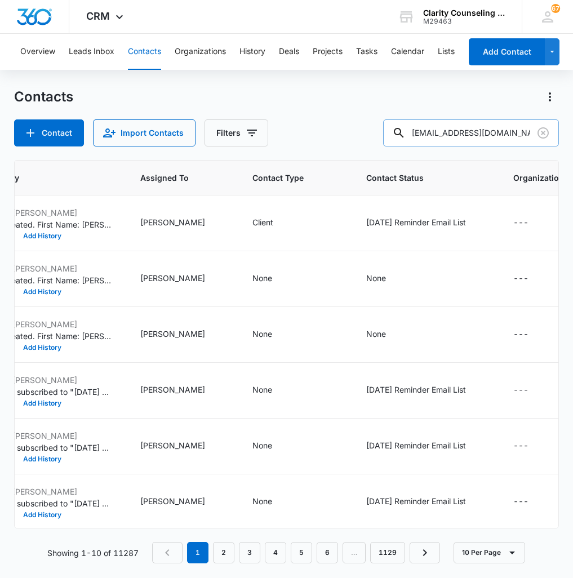
type input "[EMAIL_ADDRESS][DOMAIN_NAME]"
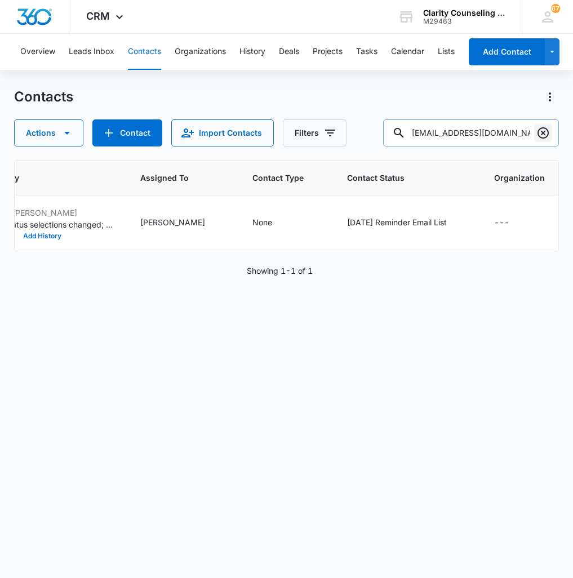
click at [539, 130] on icon "Clear" at bounding box center [542, 132] width 11 height 11
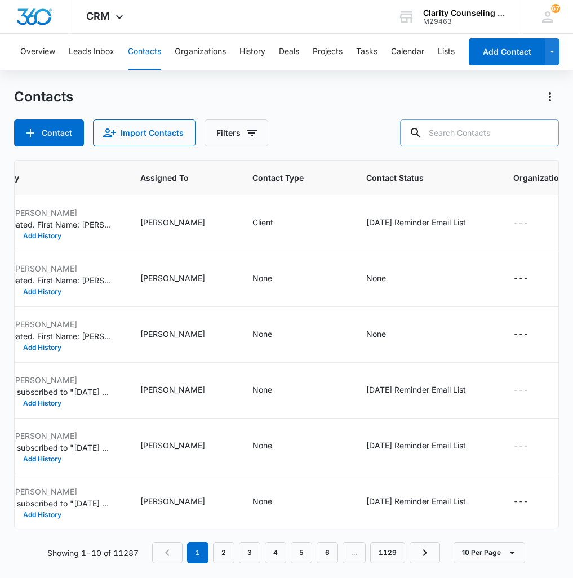
paste input "[EMAIL_ADDRESS][DOMAIN_NAME]"
type input "[EMAIL_ADDRESS][DOMAIN_NAME]"
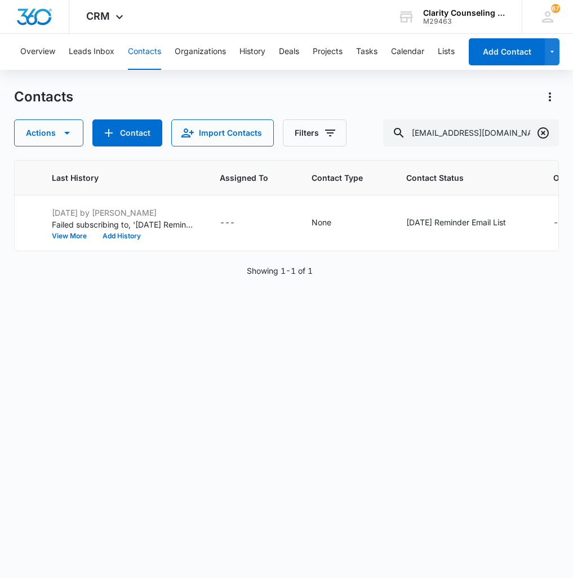
click at [544, 139] on icon "Clear" at bounding box center [543, 133] width 14 height 14
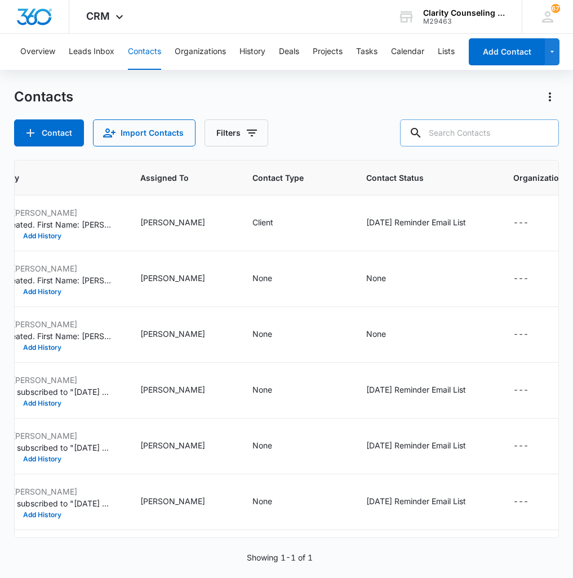
paste input "[EMAIL_ADDRESS][PERSON_NAME][DOMAIN_NAME]"
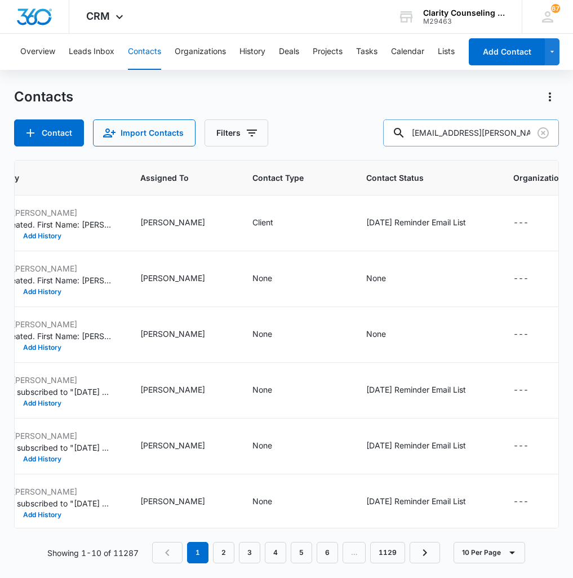
type input "[EMAIL_ADDRESS][PERSON_NAME][DOMAIN_NAME]"
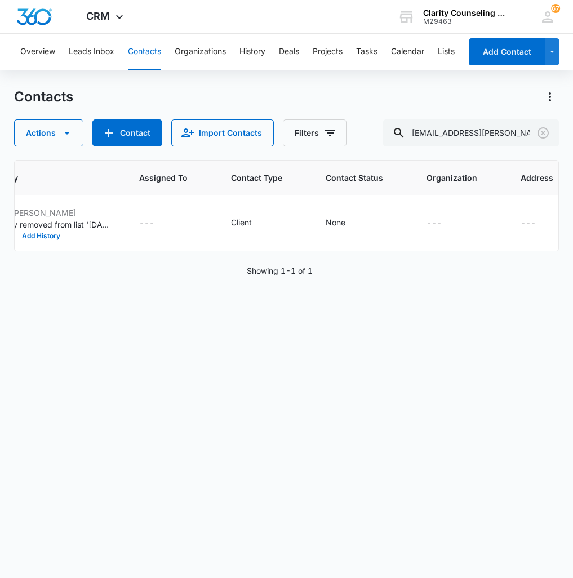
click at [541, 135] on icon "Clear" at bounding box center [543, 133] width 14 height 14
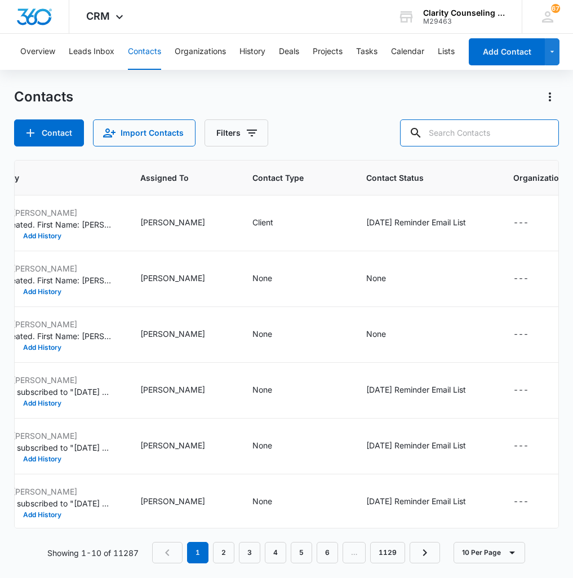
paste input "[EMAIL_ADDRESS][PERSON_NAME][DOMAIN_NAME]"
type input "[EMAIL_ADDRESS][PERSON_NAME][DOMAIN_NAME]"
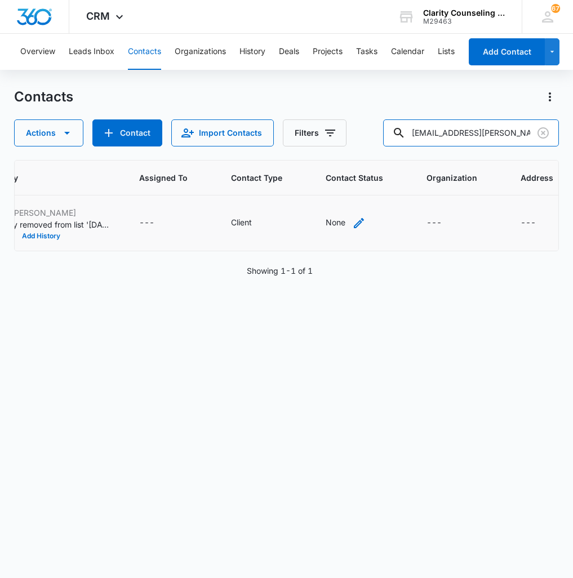
scroll to position [0, 0]
click at [327, 225] on div "None" at bounding box center [346, 223] width 40 height 14
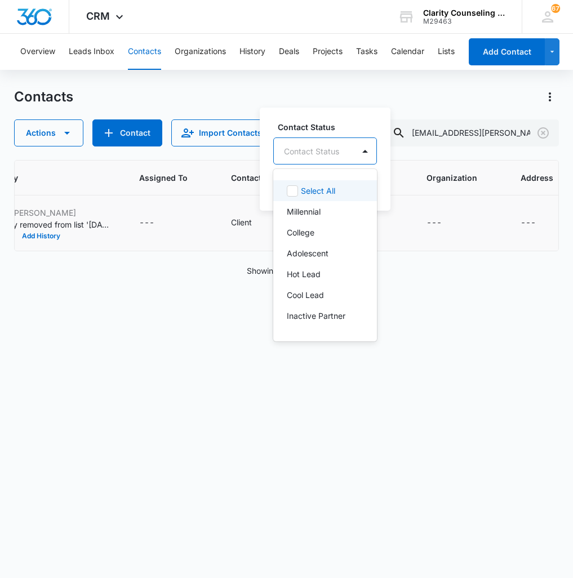
drag, startPoint x: 325, startPoint y: 158, endPoint x: 318, endPoint y: 211, distance: 53.9
click at [324, 158] on div at bounding box center [311, 151] width 55 height 14
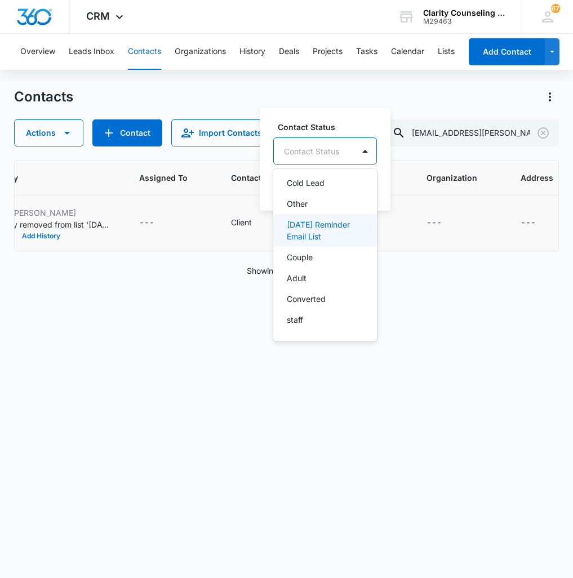
click at [317, 222] on p "[DATE] Reminder Email List" at bounding box center [324, 231] width 74 height 24
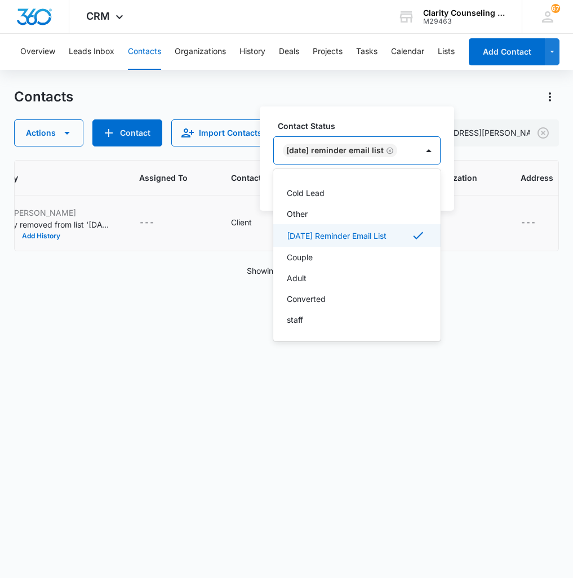
scroll to position [164, 0]
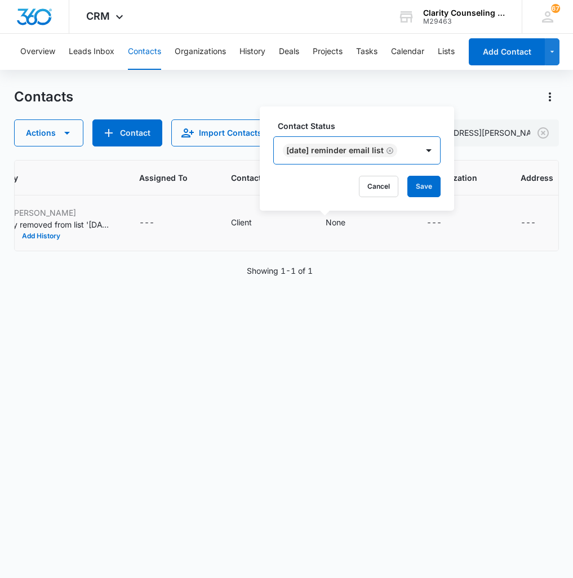
click at [417, 144] on div "[DATE] Reminder Email List" at bounding box center [346, 150] width 144 height 27
drag, startPoint x: 429, startPoint y: 183, endPoint x: 179, endPoint y: 244, distance: 256.8
click at [428, 184] on button "Save" at bounding box center [423, 186] width 33 height 21
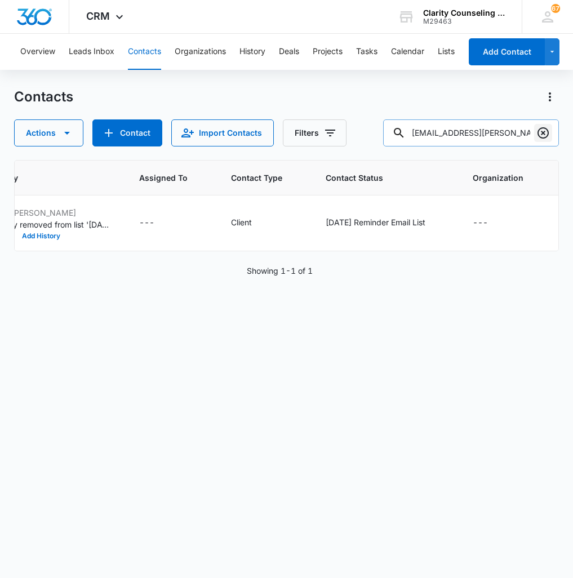
click at [542, 133] on icon "Clear" at bounding box center [542, 132] width 11 height 11
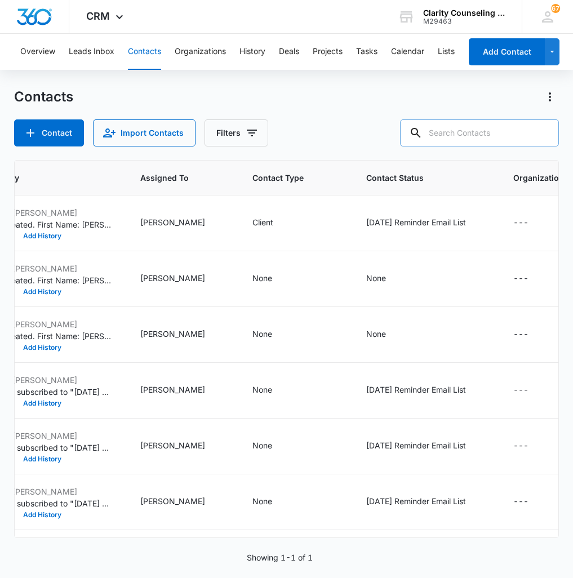
paste input "[EMAIL_ADDRESS][DOMAIN_NAME]"
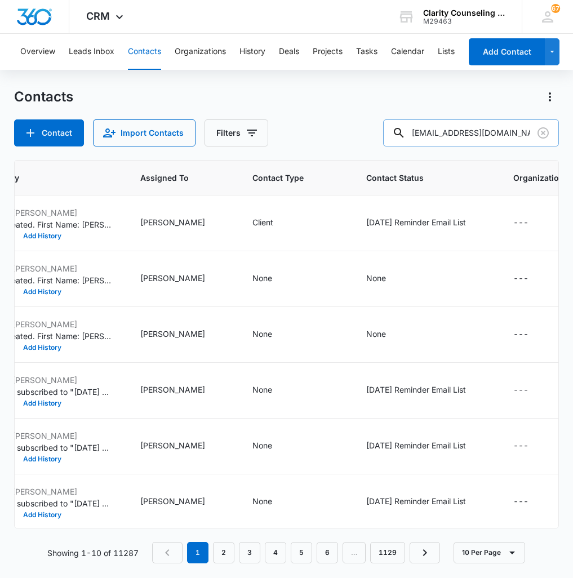
type input "[EMAIL_ADDRESS][DOMAIN_NAME]"
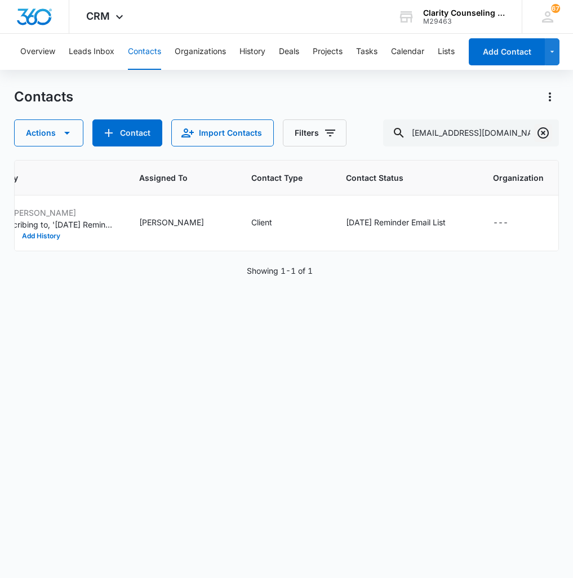
click at [546, 139] on icon "Clear" at bounding box center [543, 133] width 14 height 14
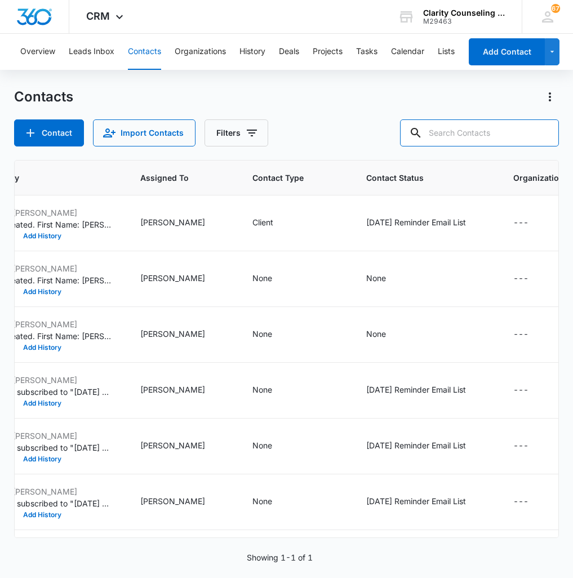
paste input "[EMAIL_ADDRESS][DOMAIN_NAME]"
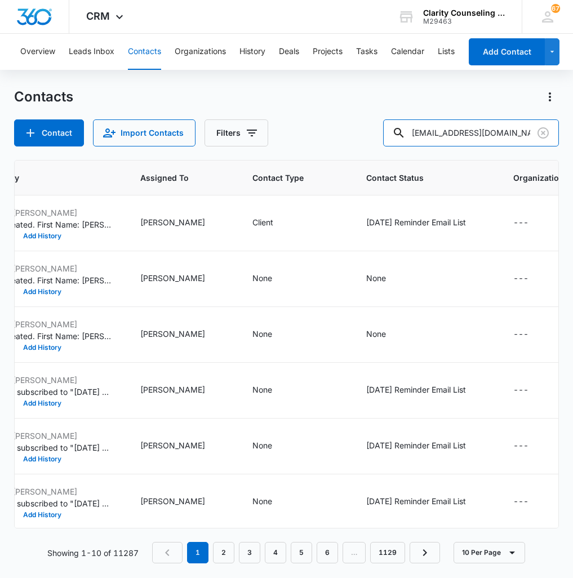
type input "[EMAIL_ADDRESS][DOMAIN_NAME]"
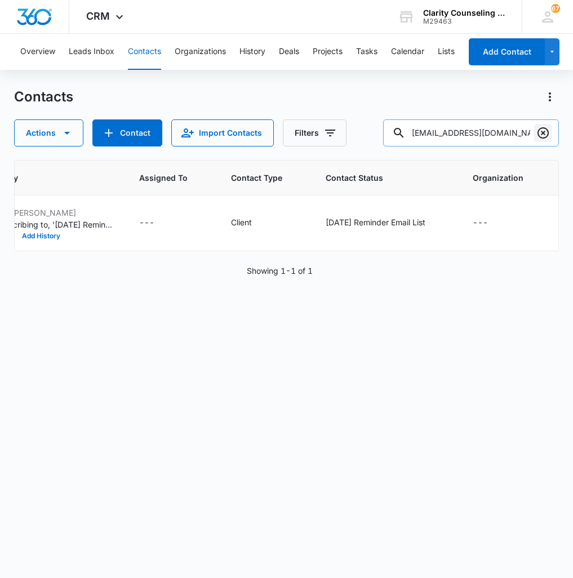
click at [543, 139] on icon "Clear" at bounding box center [543, 133] width 14 height 14
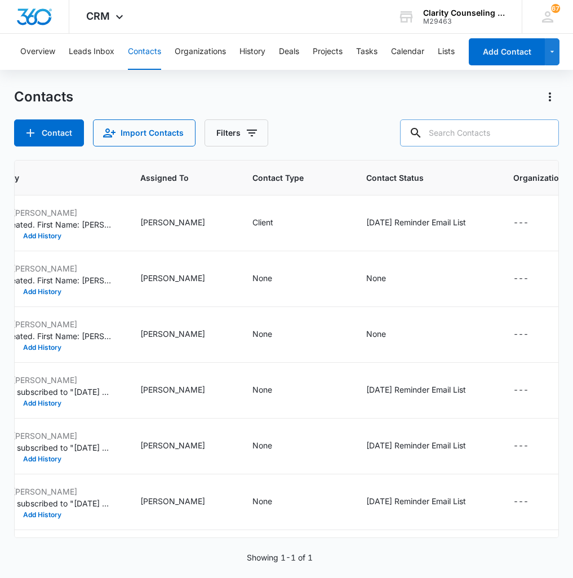
paste input "[EMAIL_ADDRESS][DOMAIN_NAME]"
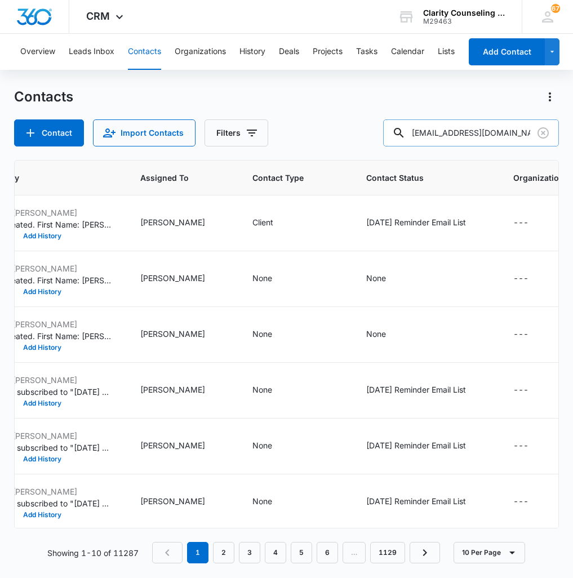
type input "[EMAIL_ADDRESS][DOMAIN_NAME]"
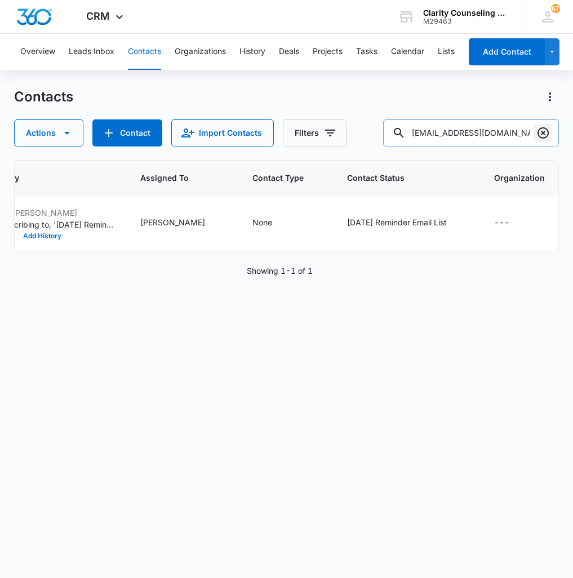
click at [538, 135] on icon "Clear" at bounding box center [542, 132] width 11 height 11
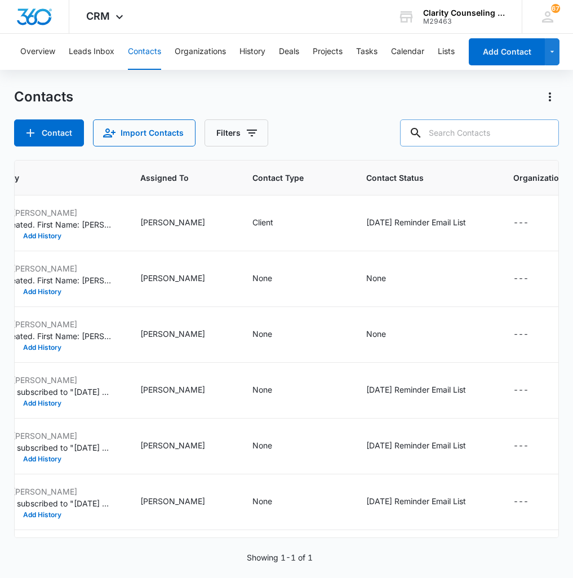
paste input "[EMAIL_ADDRESS][DOMAIN_NAME]"
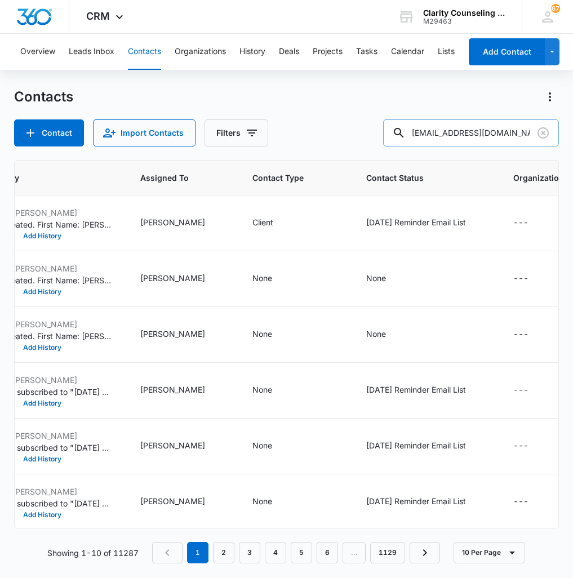
type input "[EMAIL_ADDRESS][DOMAIN_NAME]"
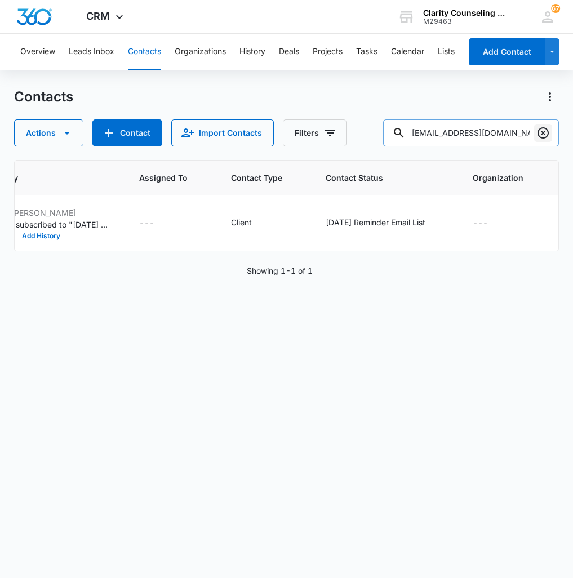
click at [540, 133] on icon "Clear" at bounding box center [543, 133] width 14 height 14
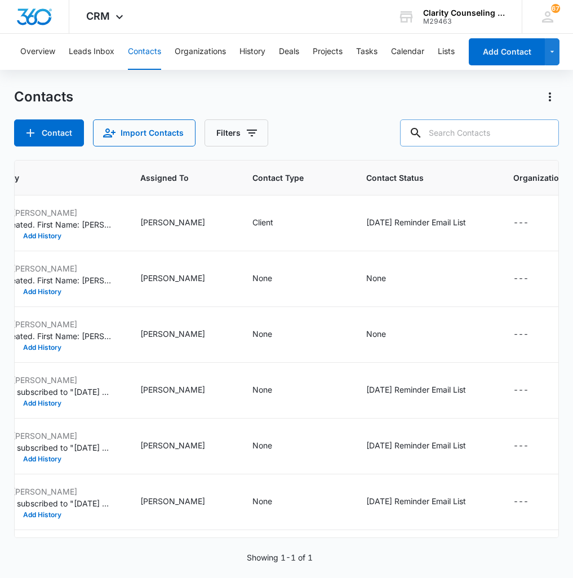
paste input "[EMAIL_ADDRESS][DOMAIN_NAME]"
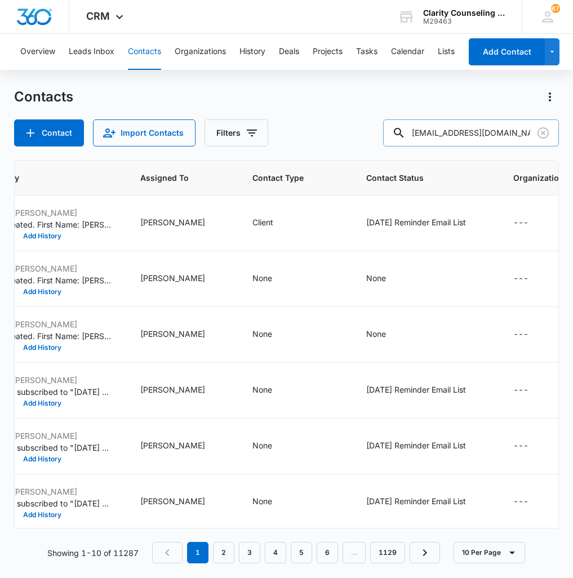
type input "[EMAIL_ADDRESS][DOMAIN_NAME]"
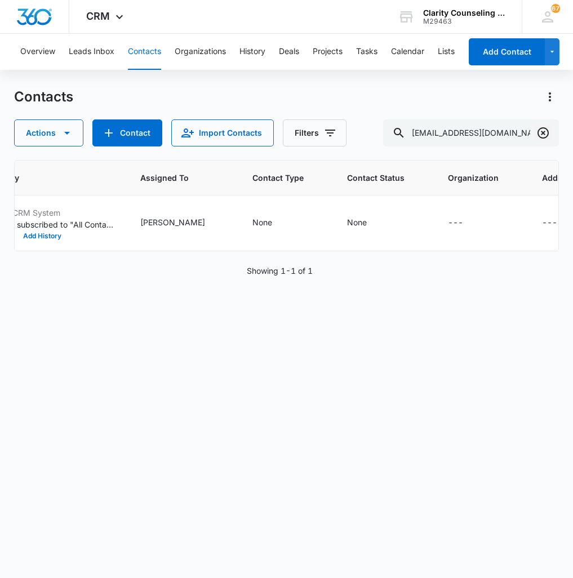
click at [541, 134] on icon "Clear" at bounding box center [542, 132] width 11 height 11
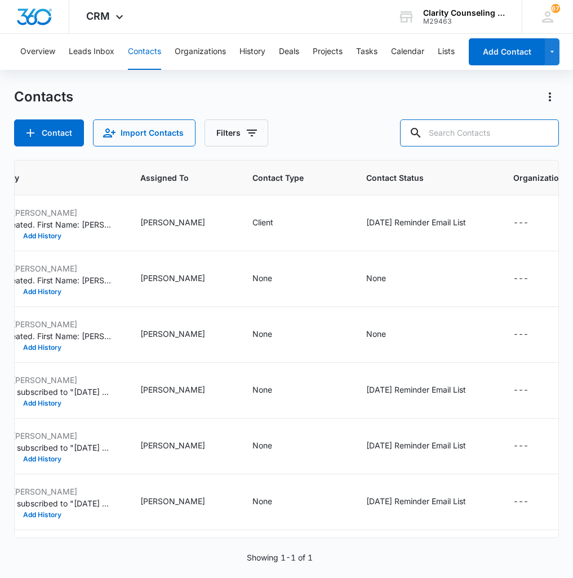
paste input "[EMAIL_ADDRESS][DOMAIN_NAME]"
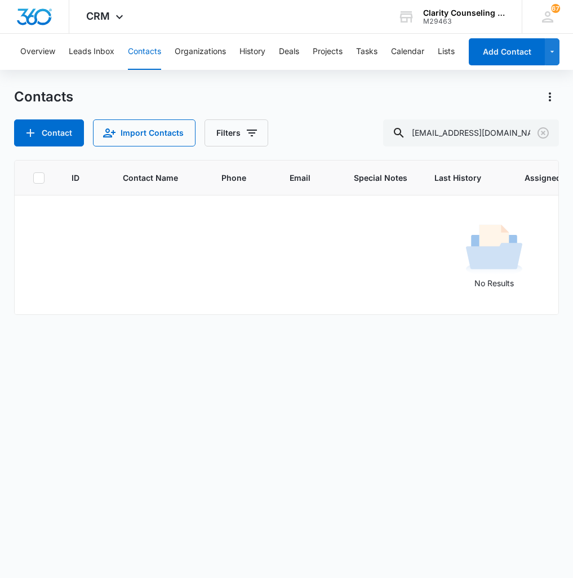
scroll to position [0, 0]
click at [494, 135] on input "[EMAIL_ADDRESS][DOMAIN_NAME]" at bounding box center [471, 132] width 176 height 27
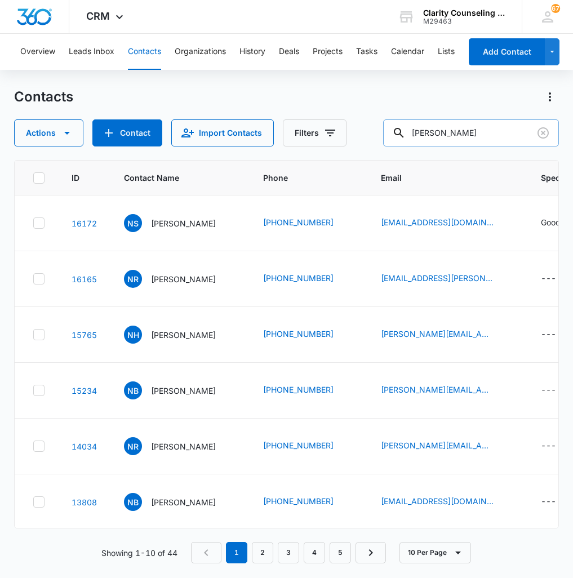
click at [462, 140] on input "[PERSON_NAME]" at bounding box center [471, 132] width 176 height 27
drag, startPoint x: 486, startPoint y: 133, endPoint x: 349, endPoint y: 132, distance: 137.4
click at [349, 132] on div "Actions Contact Import Contacts Filters [PERSON_NAME]" at bounding box center [286, 132] width 544 height 27
paste input "[PHONE_NUMBER]"
type input "[PHONE_NUMBER]"
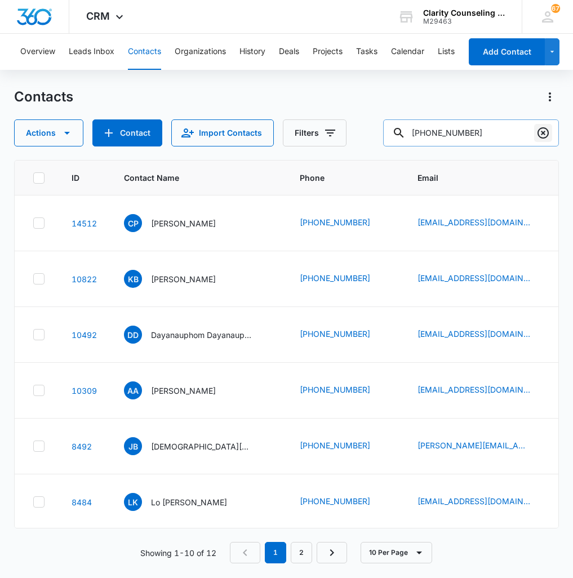
click at [540, 135] on icon "Clear" at bounding box center [543, 133] width 14 height 14
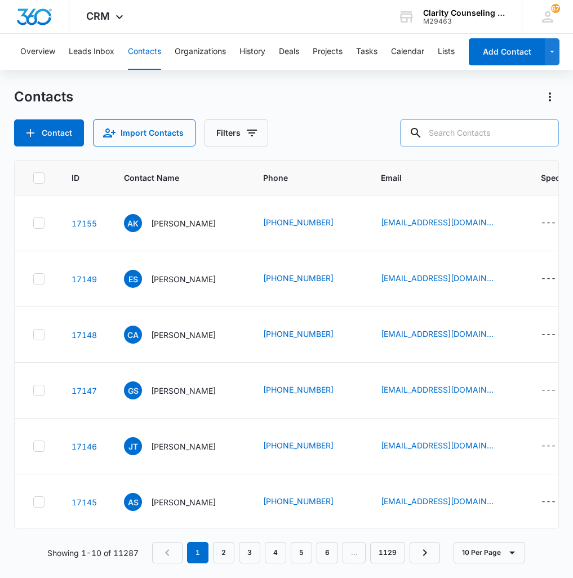
click at [79, 149] on div "Contacts Contact Import Contacts Filters ID Contact Name Phone Email Special No…" at bounding box center [286, 332] width 544 height 489
click at [70, 144] on button "Contact" at bounding box center [49, 132] width 70 height 27
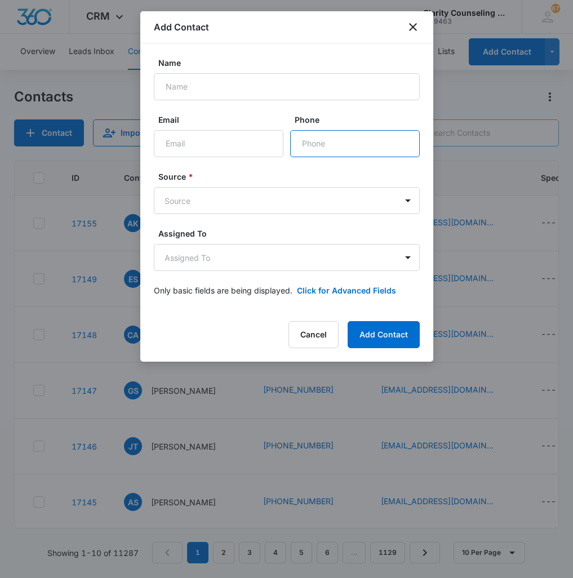
paste input "[PHONE_NUMBER]"
type input "[PHONE_NUMBER]"
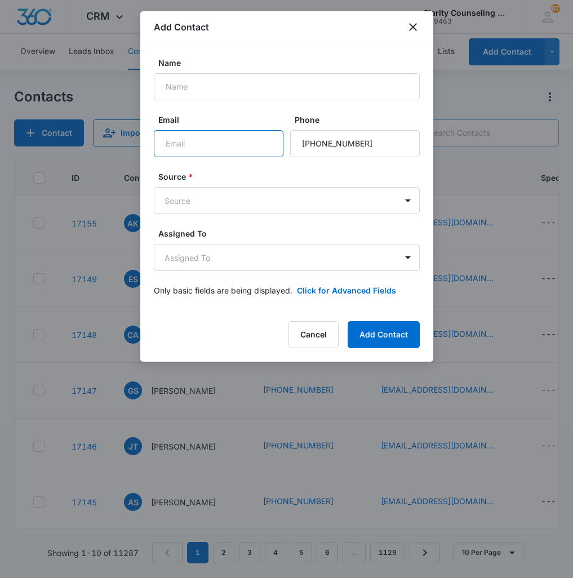
paste input "[EMAIL_ADDRESS][DOMAIN_NAME]"
type input "[EMAIL_ADDRESS][DOMAIN_NAME]"
click at [242, 234] on label "Assigned To" at bounding box center [291, 234] width 266 height 12
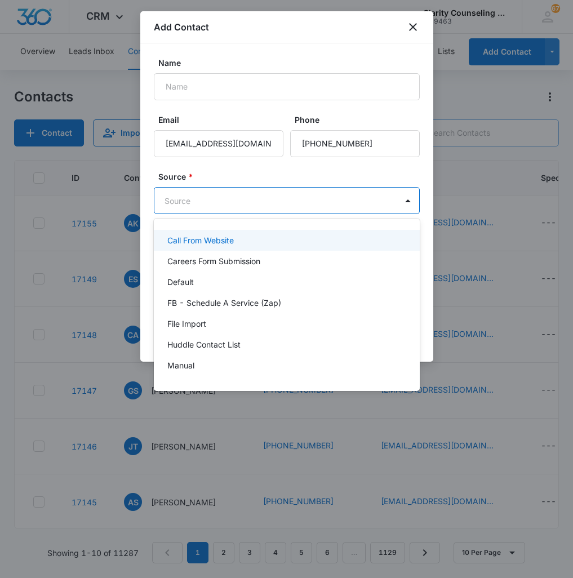
click at [246, 201] on body "CRM Apps Reputation Websites Forms CRM Email Social Content Ads Intelligence Fi…" at bounding box center [286, 289] width 573 height 578
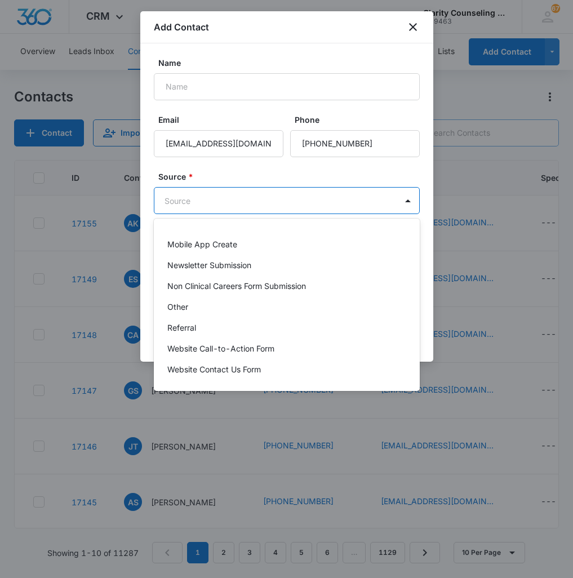
scroll to position [142, 0]
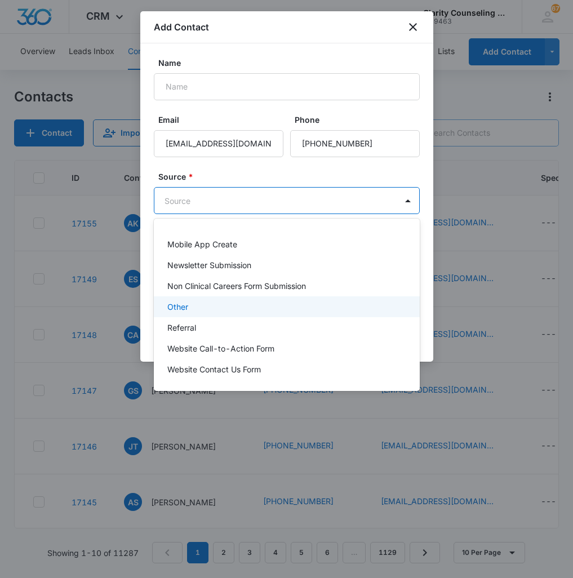
click at [207, 306] on div "Other" at bounding box center [285, 307] width 237 height 12
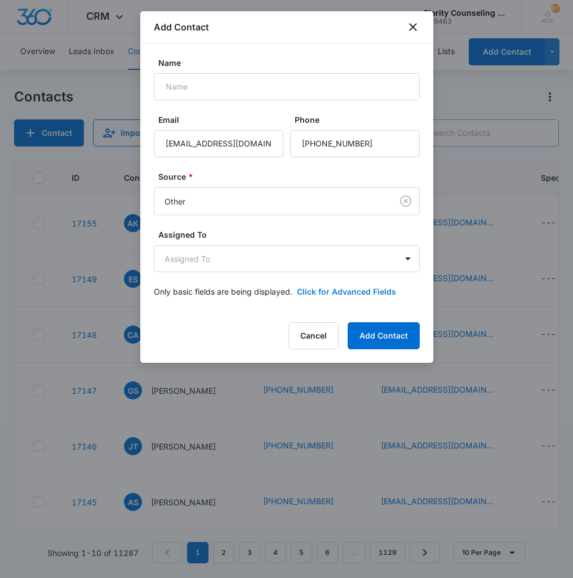
click at [326, 291] on button "Click for Advanced Fields" at bounding box center [346, 292] width 99 height 12
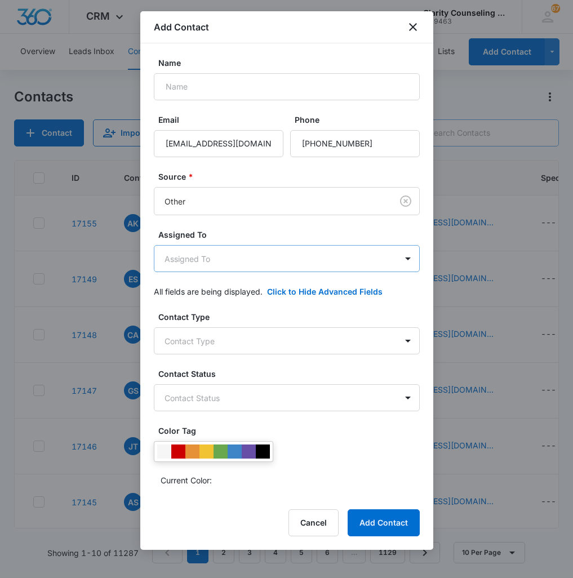
click at [253, 270] on body "CRM Apps Reputation Websites Forms CRM Email Social Content Ads Intelligence Fi…" at bounding box center [286, 289] width 573 height 578
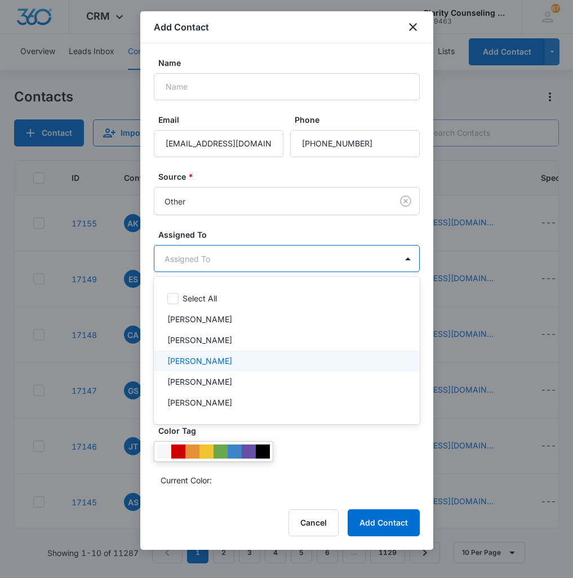
click at [228, 359] on div "[PERSON_NAME]" at bounding box center [285, 361] width 237 height 12
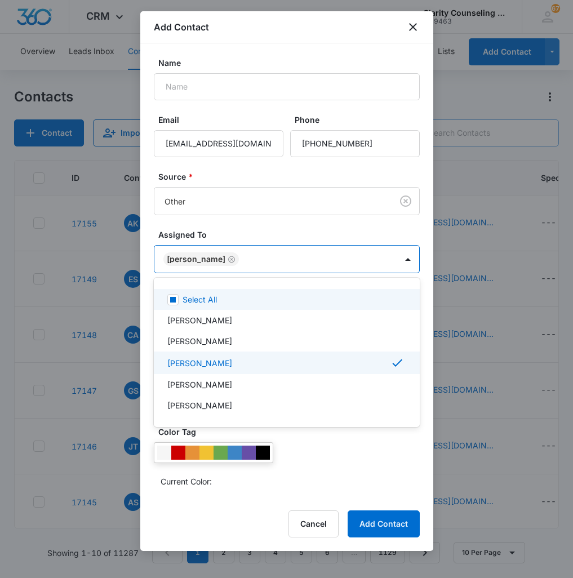
click at [293, 247] on div at bounding box center [286, 289] width 573 height 578
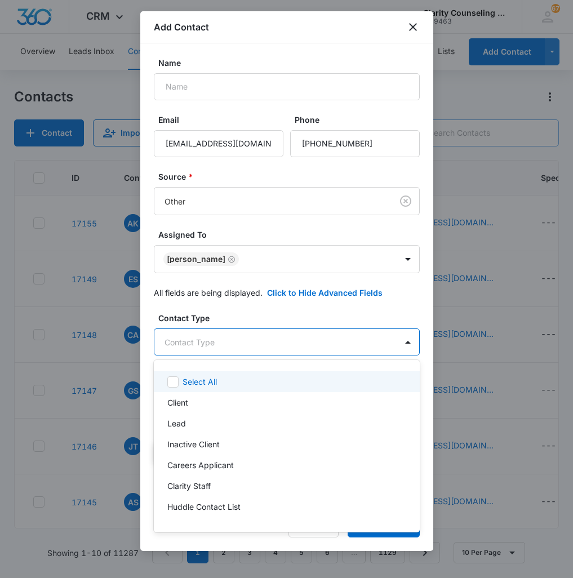
drag, startPoint x: 293, startPoint y: 346, endPoint x: 271, endPoint y: 469, distance: 125.3
click at [293, 346] on body "CRM Apps Reputation Websites Forms CRM Email Social Content Ads Intelligence Fi…" at bounding box center [286, 289] width 573 height 578
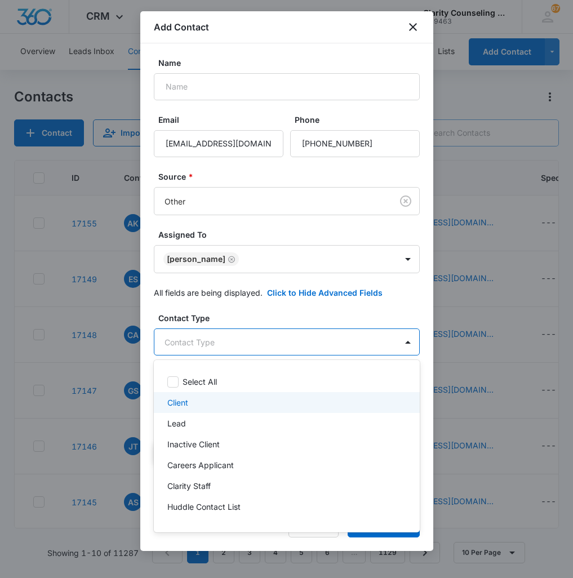
click at [226, 408] on div "Client" at bounding box center [287, 402] width 266 height 21
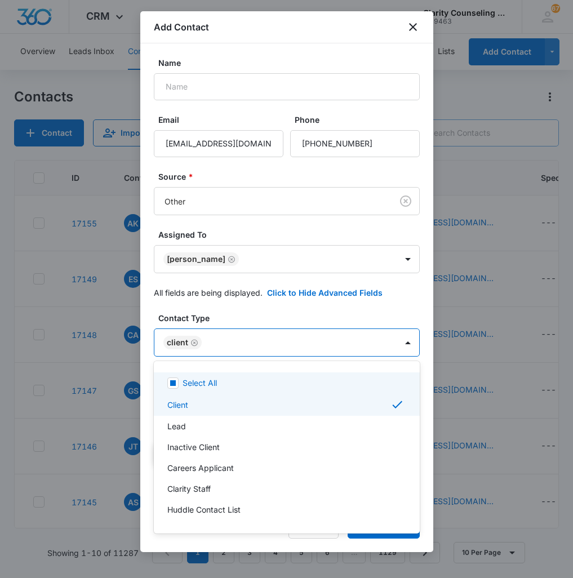
click at [270, 345] on div at bounding box center [286, 289] width 573 height 578
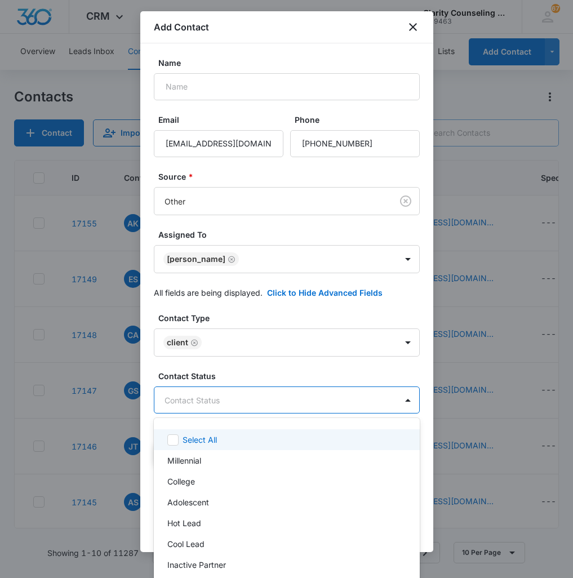
click at [274, 399] on body "CRM Apps Reputation Websites Forms CRM Email Social Content Ads Intelligence Fi…" at bounding box center [286, 289] width 573 height 578
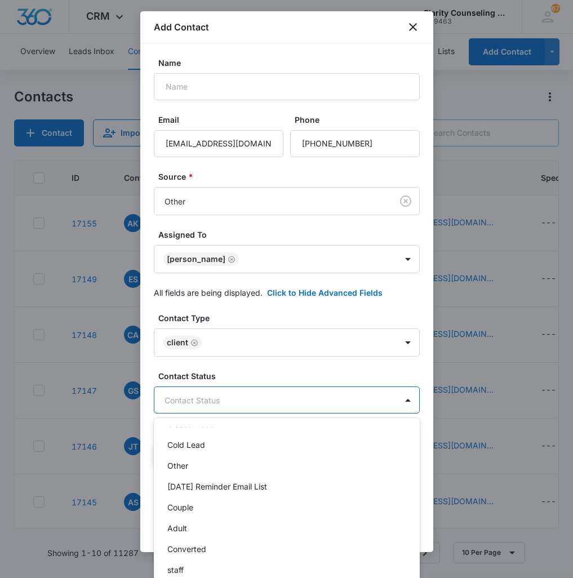
scroll to position [162, 0]
click at [286, 495] on div "[DATE] Reminder Email List" at bounding box center [287, 486] width 266 height 21
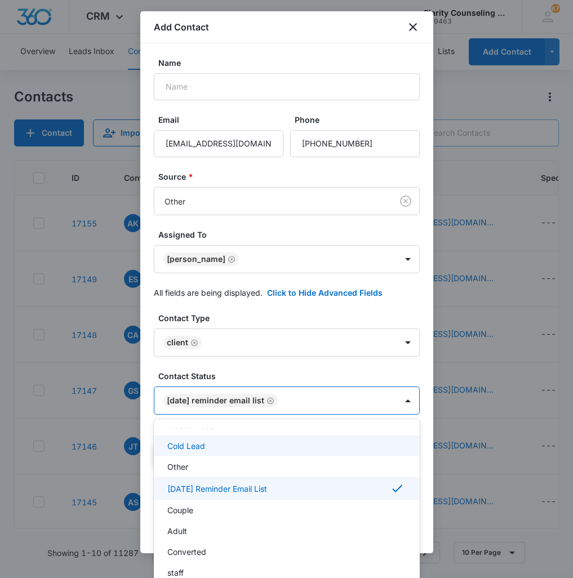
click at [371, 398] on div at bounding box center [286, 289] width 573 height 578
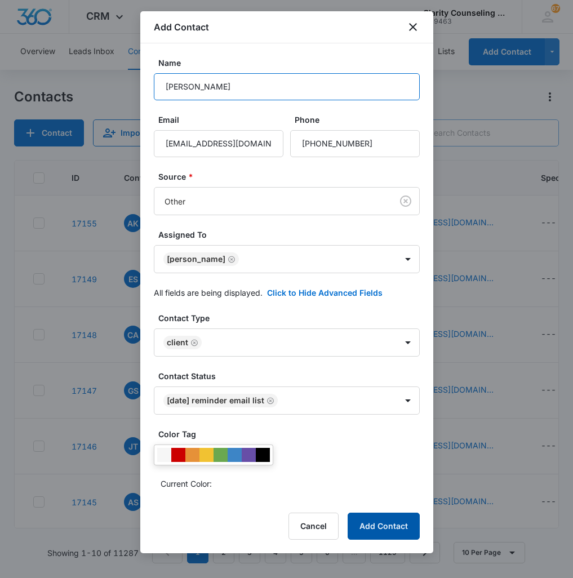
type input "[PERSON_NAME]"
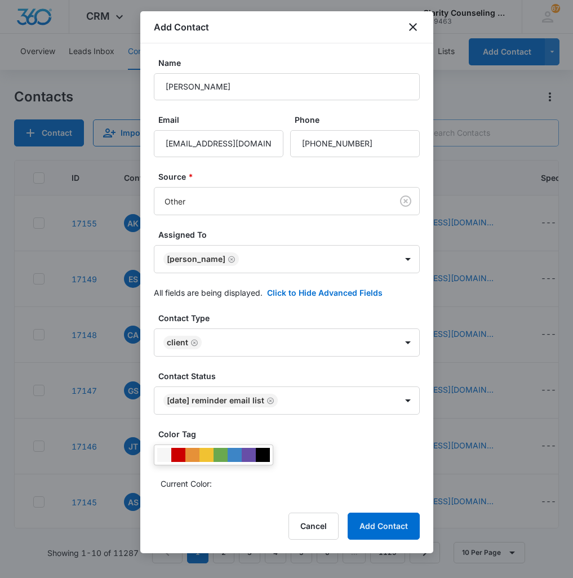
click at [370, 532] on button "Add Contact" at bounding box center [384, 526] width 72 height 27
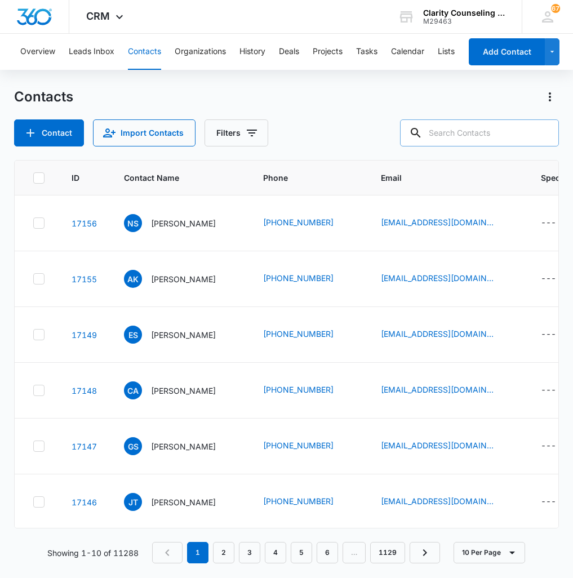
click at [517, 128] on input "text" at bounding box center [479, 132] width 159 height 27
paste input "[EMAIL_ADDRESS][DOMAIN_NAME]"
type input "[EMAIL_ADDRESS][DOMAIN_NAME]"
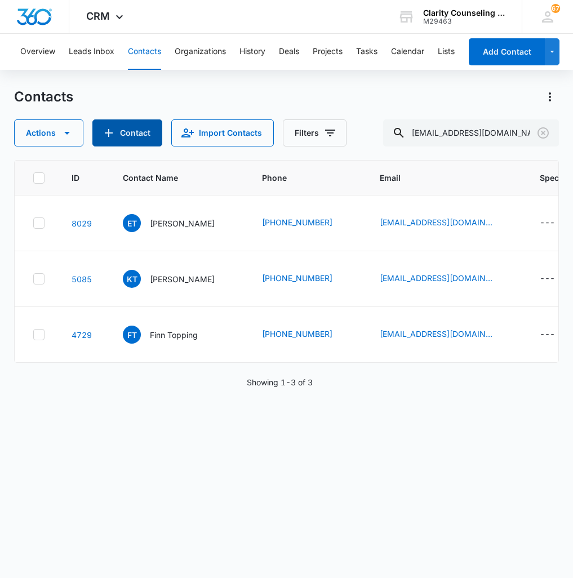
scroll to position [0, 0]
click at [542, 132] on icon "Clear" at bounding box center [543, 133] width 14 height 14
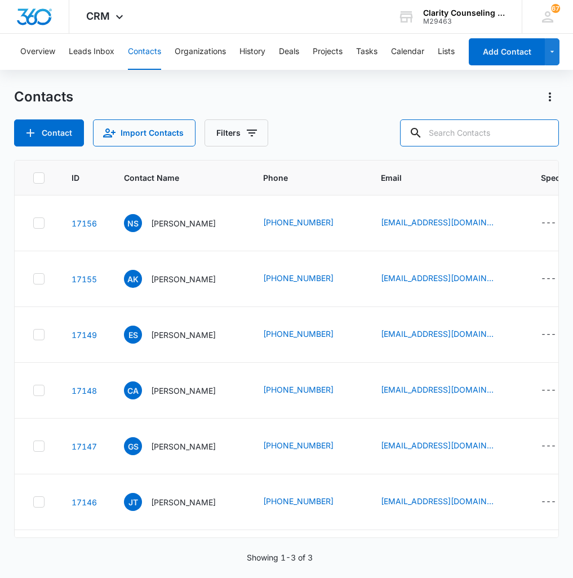
paste input "[EMAIL_ADDRESS][DOMAIN_NAME]"
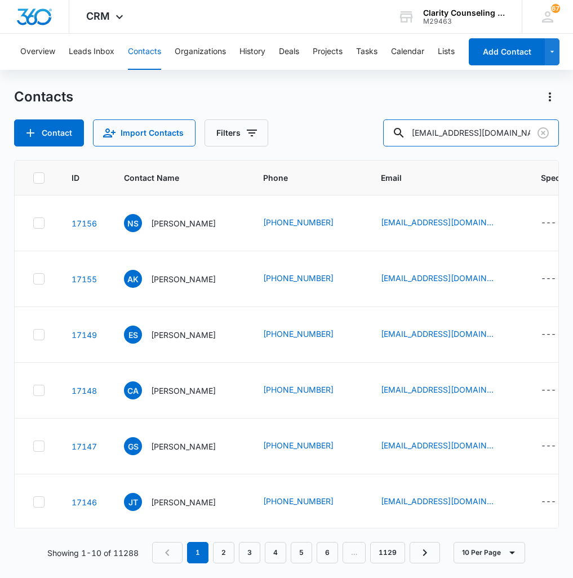
type input "[EMAIL_ADDRESS][DOMAIN_NAME]"
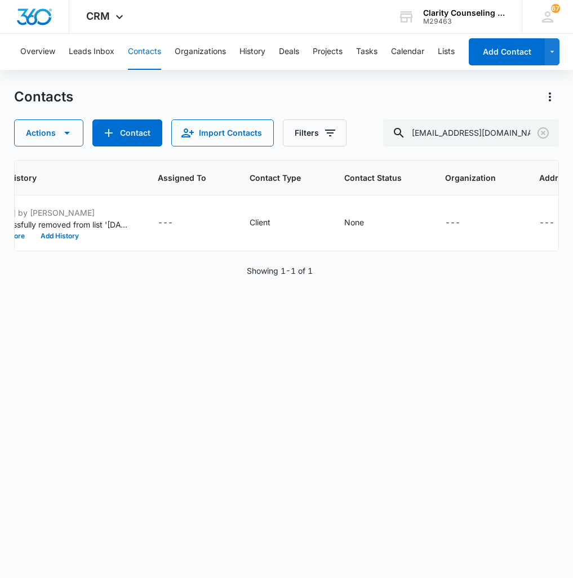
scroll to position [0, 629]
click at [545, 143] on div at bounding box center [543, 132] width 18 height 27
click at [545, 139] on icon "Clear" at bounding box center [543, 133] width 14 height 14
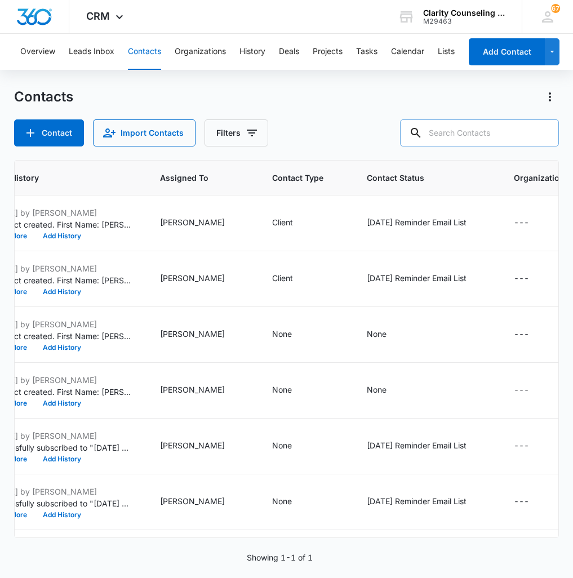
paste input "[EMAIL_ADDRESS][DOMAIN_NAME]"
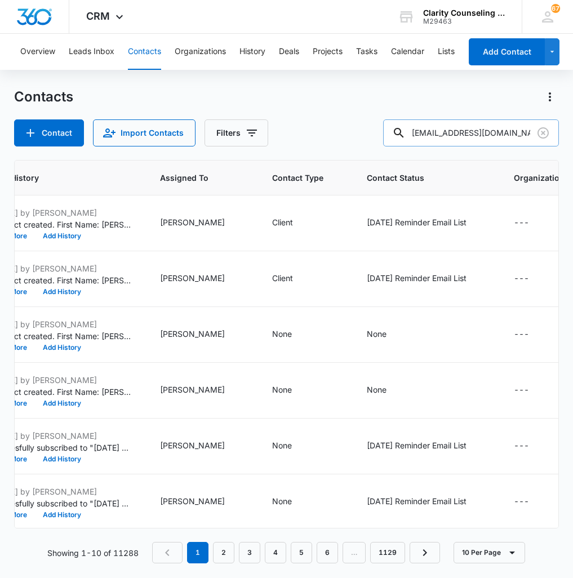
type input "[EMAIL_ADDRESS][DOMAIN_NAME]"
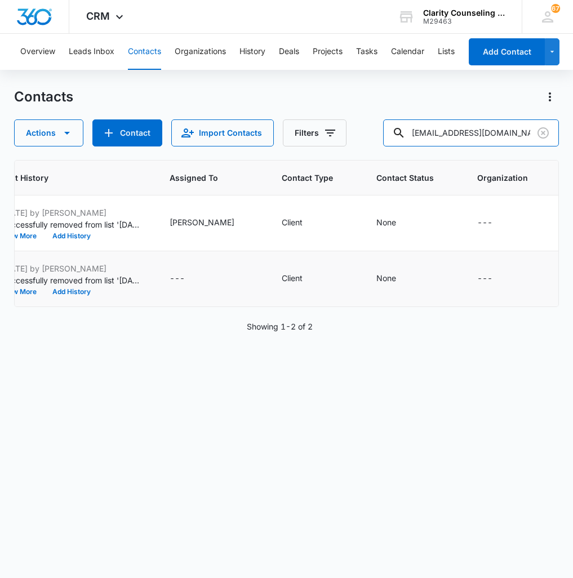
scroll to position [0, 587]
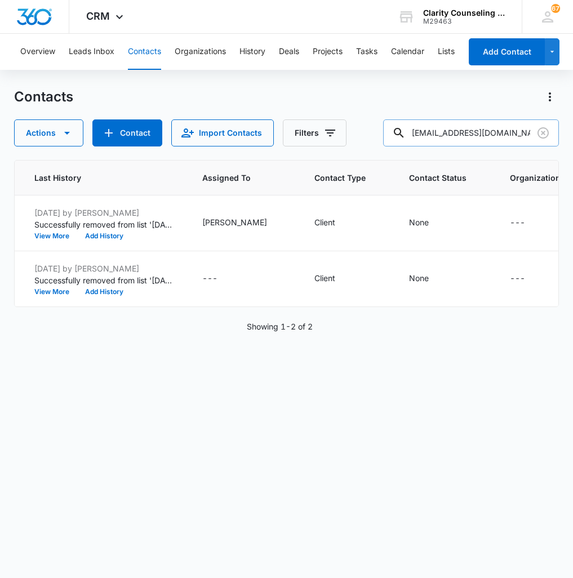
click at [533, 131] on input "[EMAIL_ADDRESS][DOMAIN_NAME]" at bounding box center [471, 132] width 176 height 27
click at [542, 132] on icon "Clear" at bounding box center [542, 132] width 11 height 11
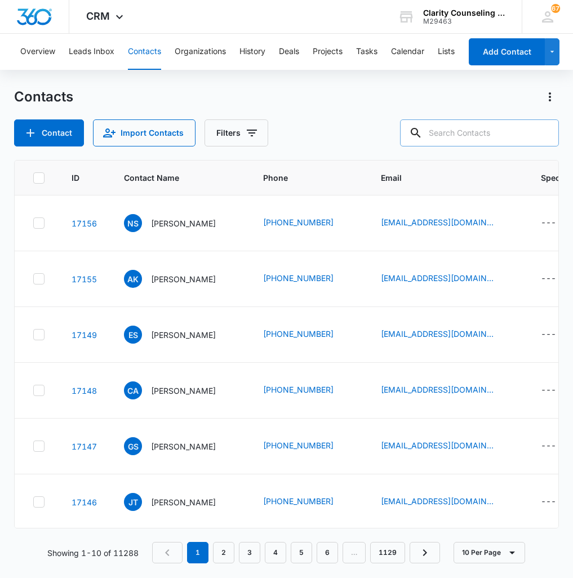
scroll to position [0, 0]
click at [487, 131] on input "text" at bounding box center [479, 132] width 159 height 27
paste input "[PERSON_NAME][EMAIL_ADDRESS][DOMAIN_NAME]"
type input "[PERSON_NAME][EMAIL_ADDRESS][DOMAIN_NAME]"
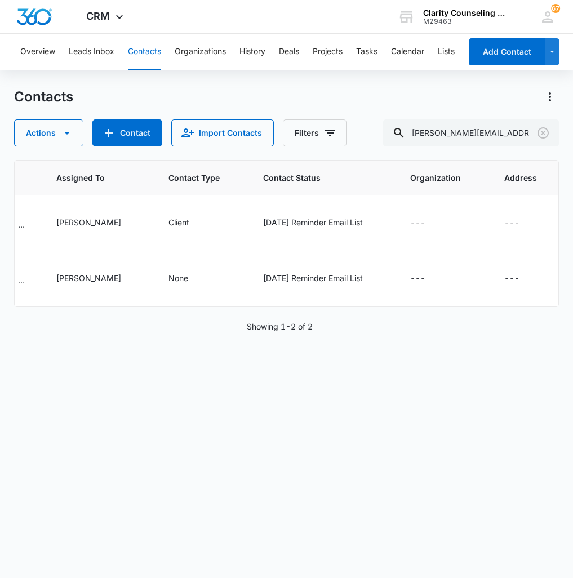
scroll to position [0, 731]
